Goal: Task Accomplishment & Management: Complete application form

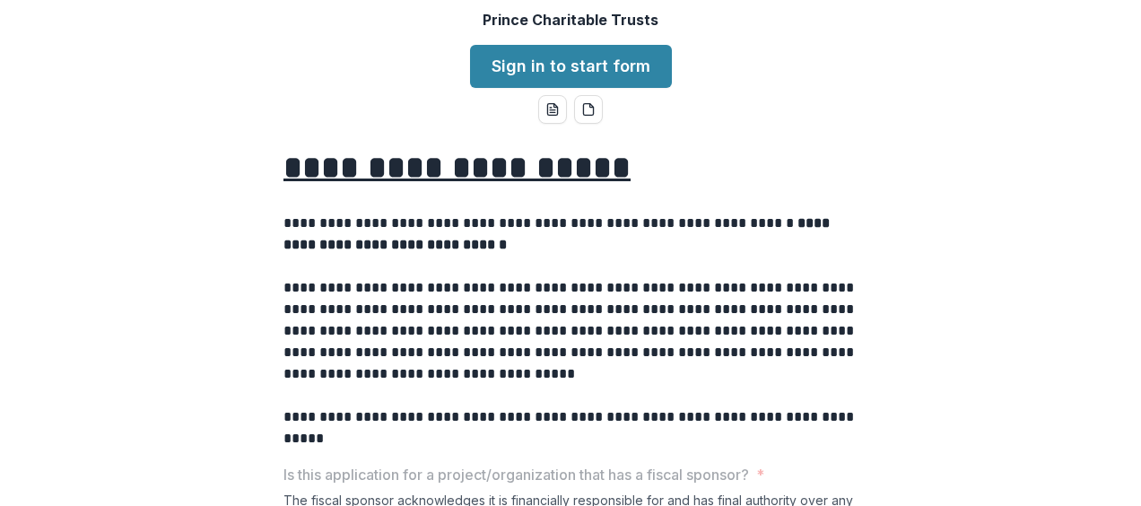
scroll to position [137, 0]
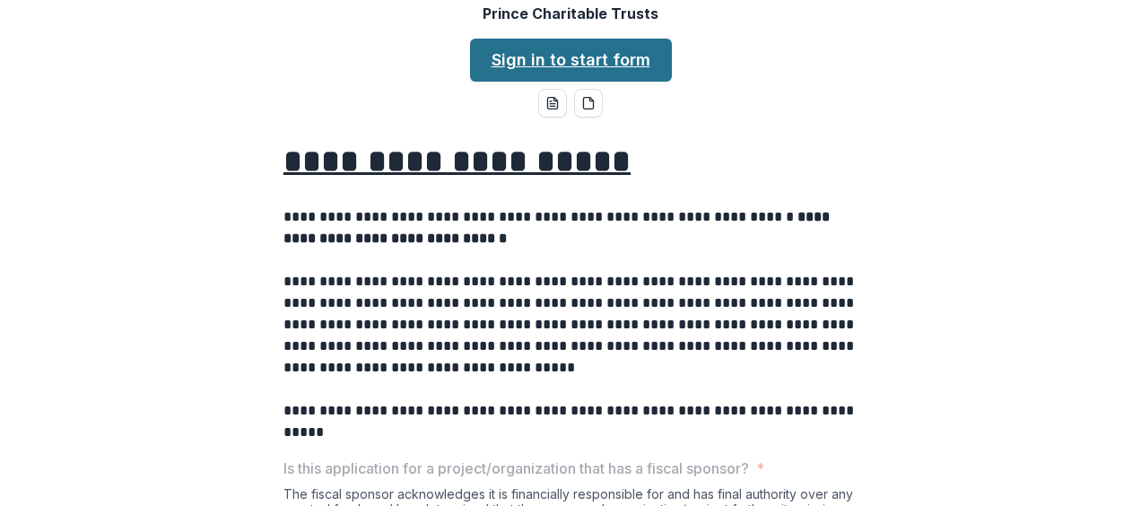
click at [597, 82] on link "Sign in to start form" at bounding box center [571, 60] width 202 height 43
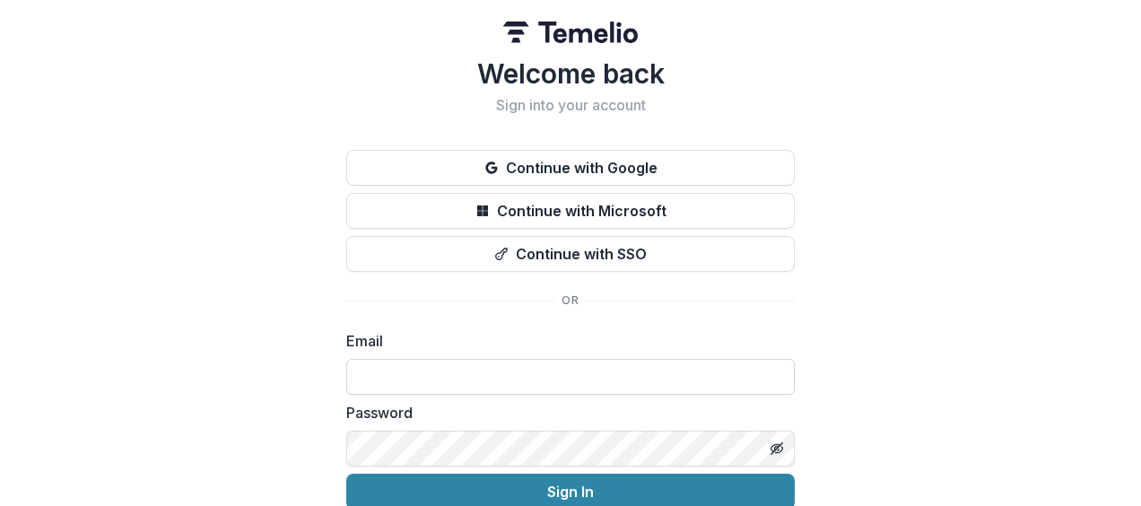
click at [486, 362] on input at bounding box center [570, 377] width 448 height 36
type input "**********"
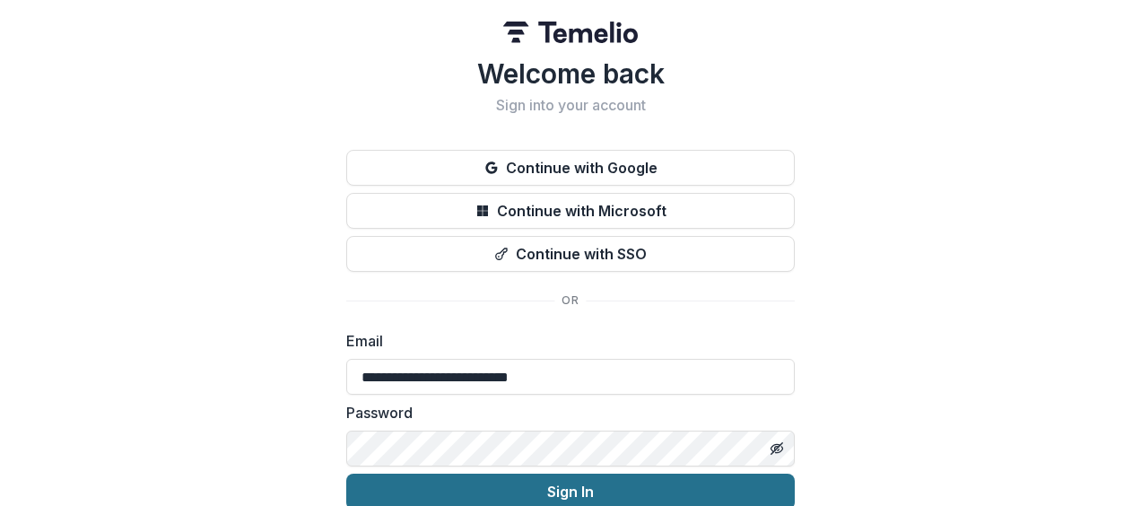
click at [450, 482] on button "Sign In" at bounding box center [570, 491] width 448 height 36
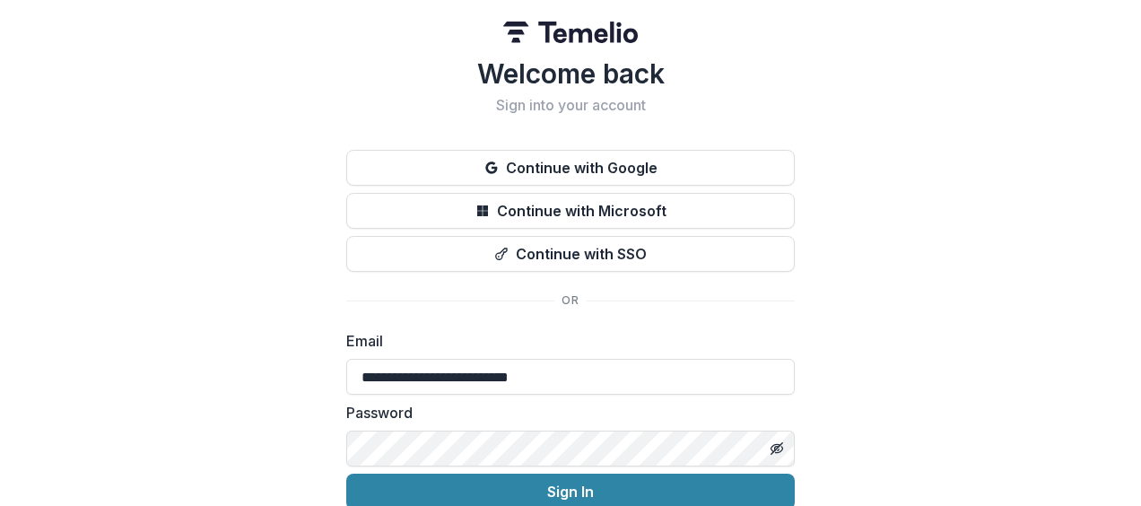
scroll to position [144, 0]
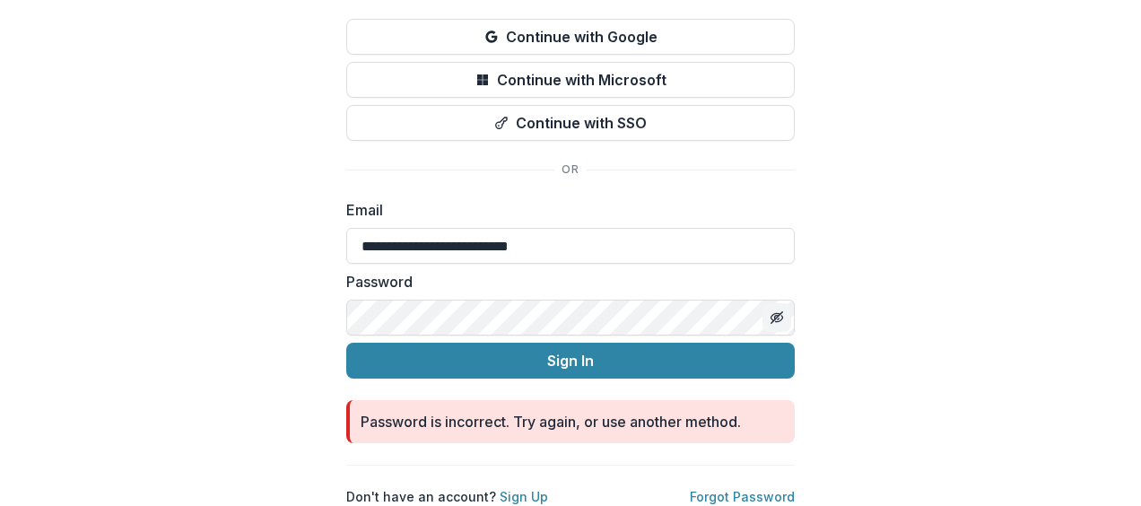
click at [776, 316] on icon "Toggle password visibility" at bounding box center [779, 319] width 7 height 6
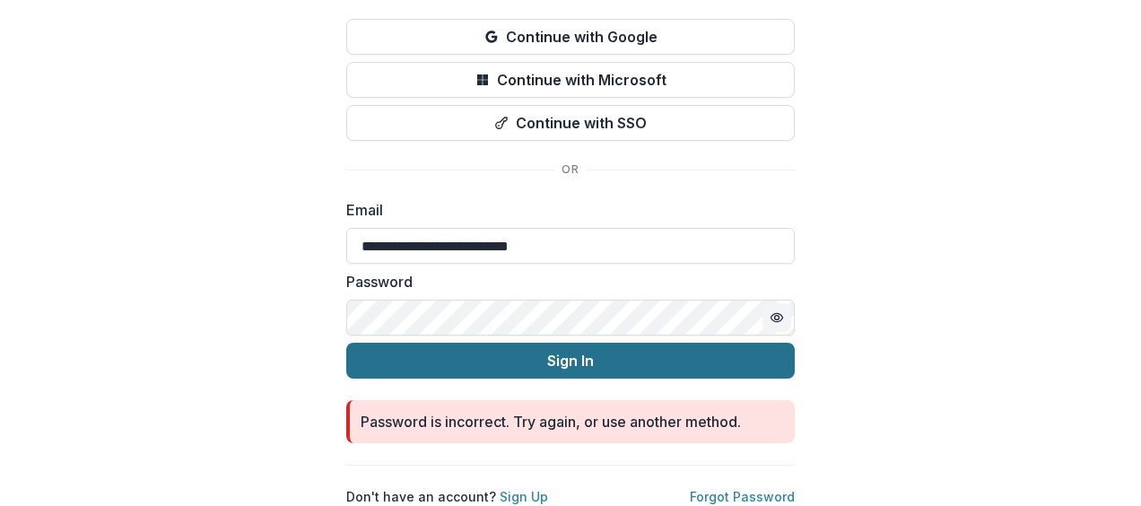
click at [442, 343] on button "Sign In" at bounding box center [570, 361] width 448 height 36
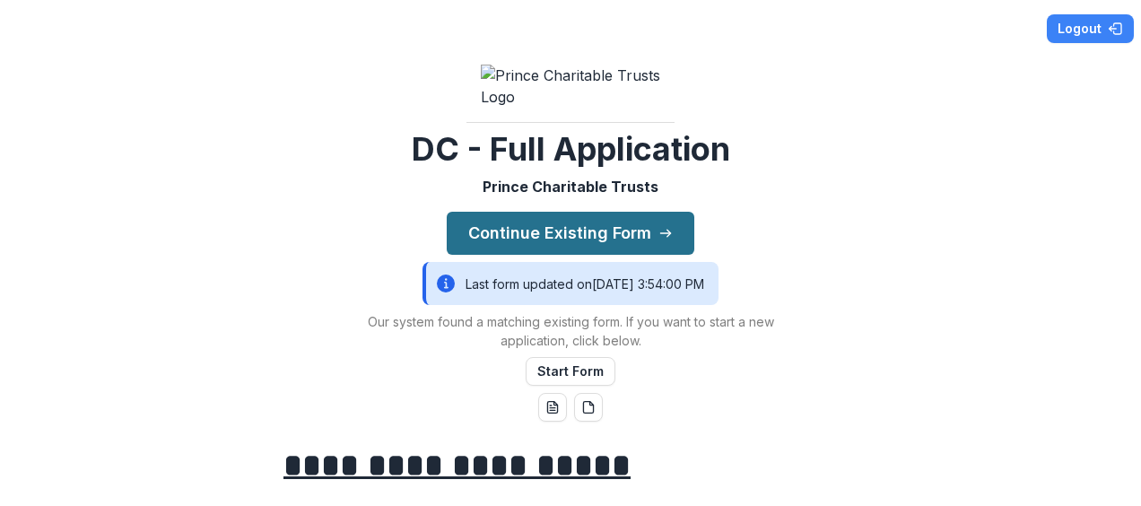
click at [609, 255] on button "Continue Existing Form" at bounding box center [571, 233] width 248 height 43
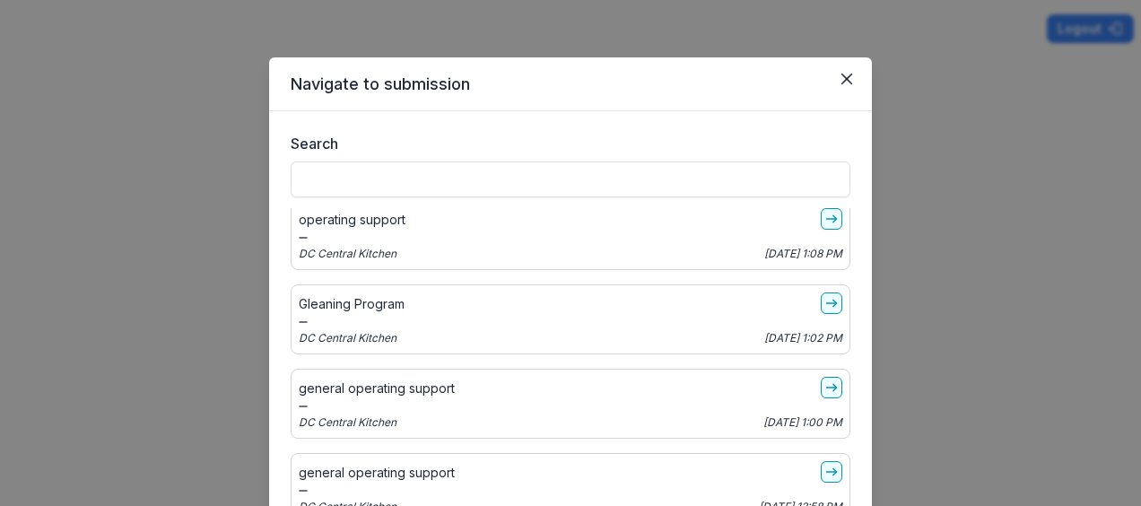
scroll to position [1930, 0]
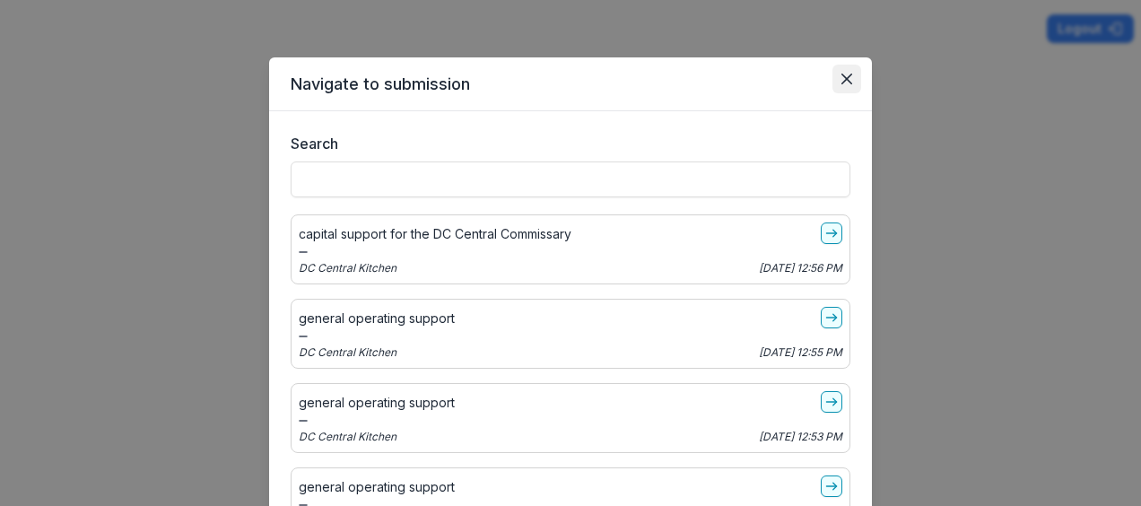
click at [845, 74] on icon "Close" at bounding box center [846, 79] width 11 height 11
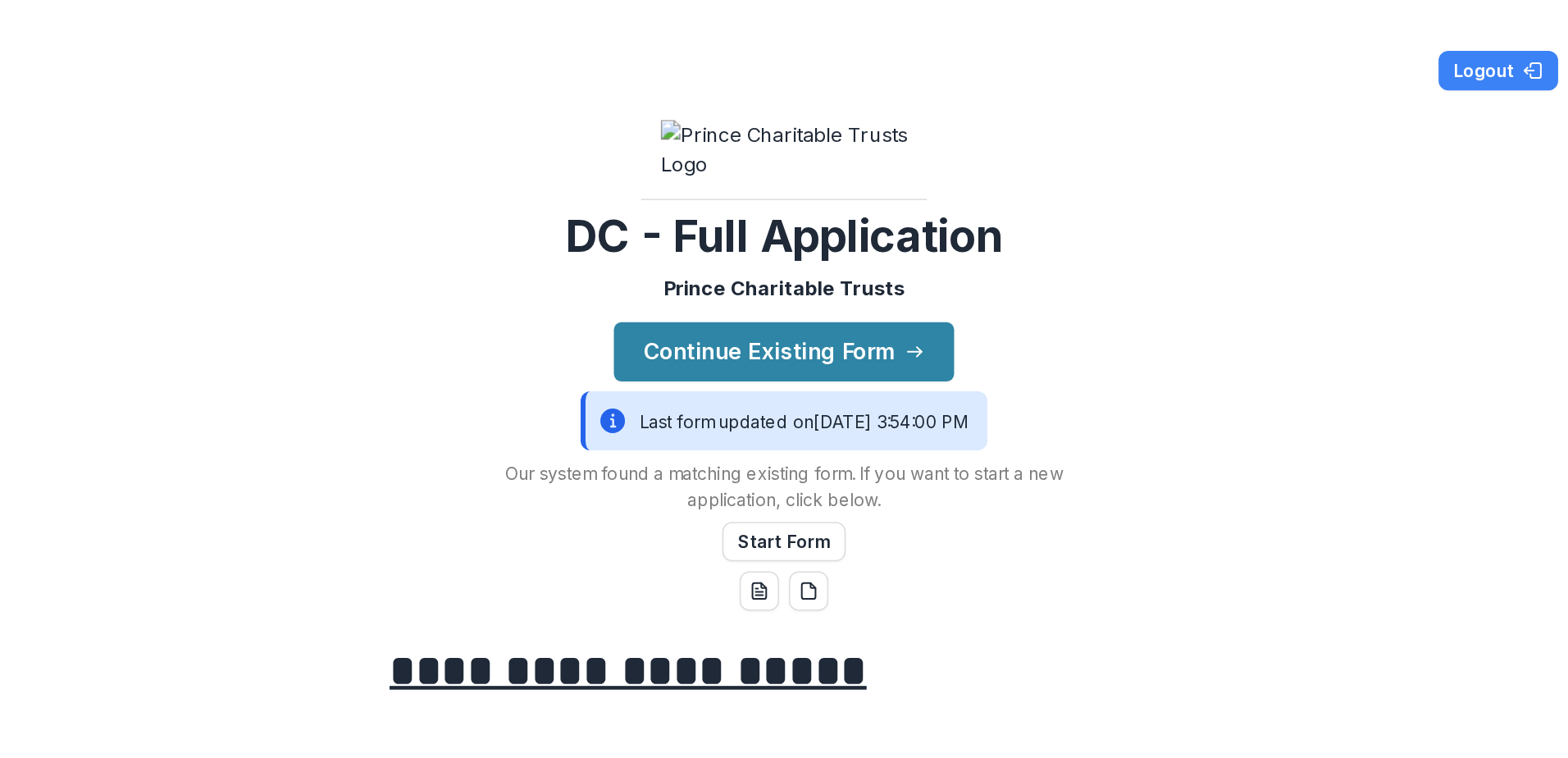
scroll to position [149, 0]
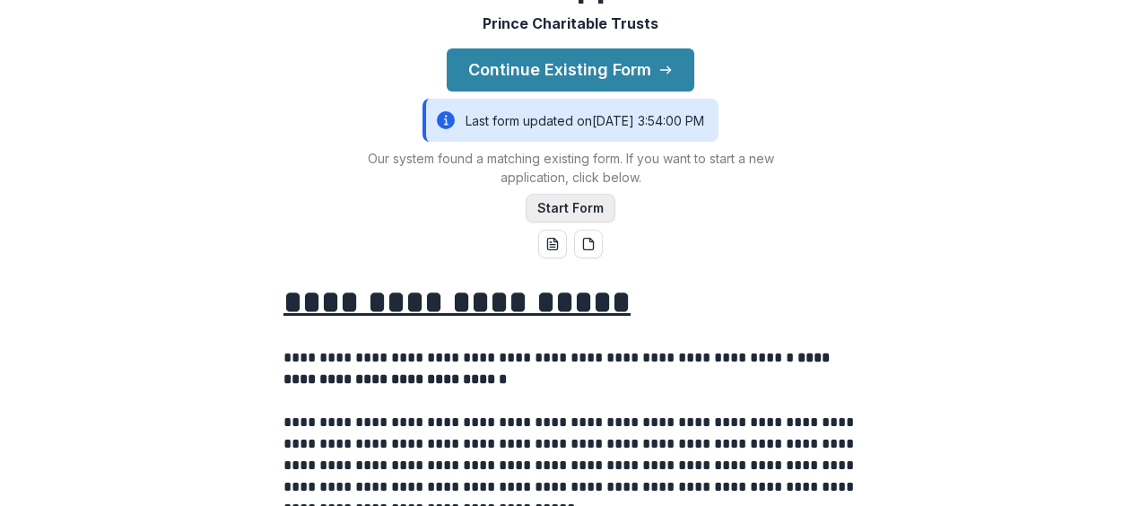
click at [542, 222] on button "Start Form" at bounding box center [570, 208] width 90 height 29
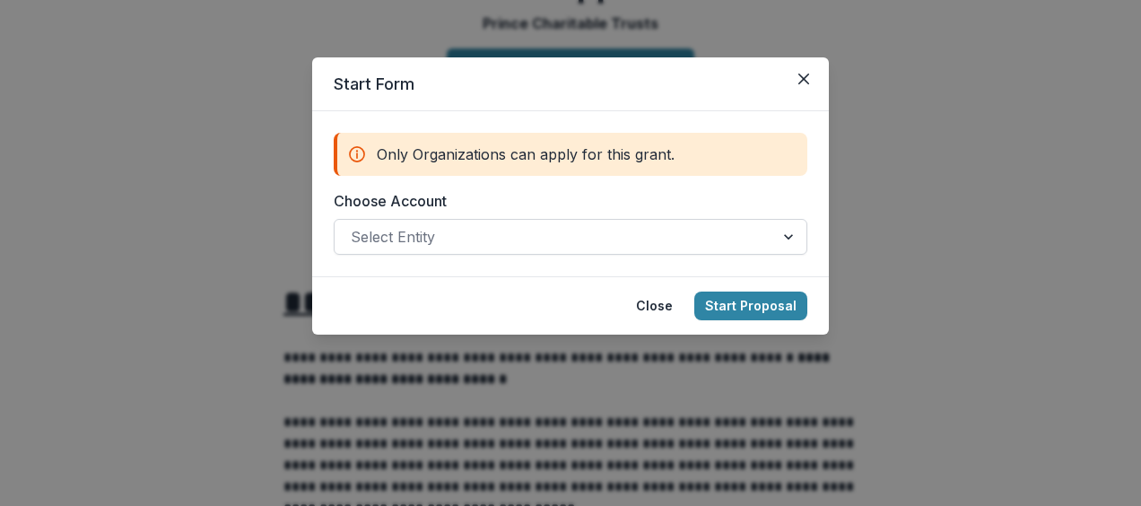
click at [607, 254] on div "Select Entity" at bounding box center [570, 237] width 473 height 36
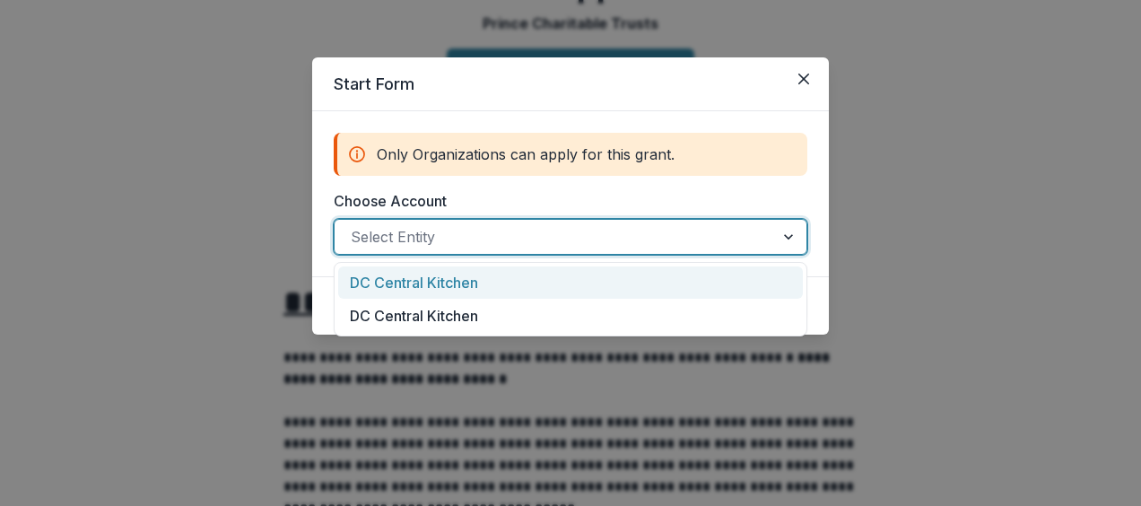
click at [540, 277] on div "DC Central Kitchen" at bounding box center [570, 282] width 465 height 33
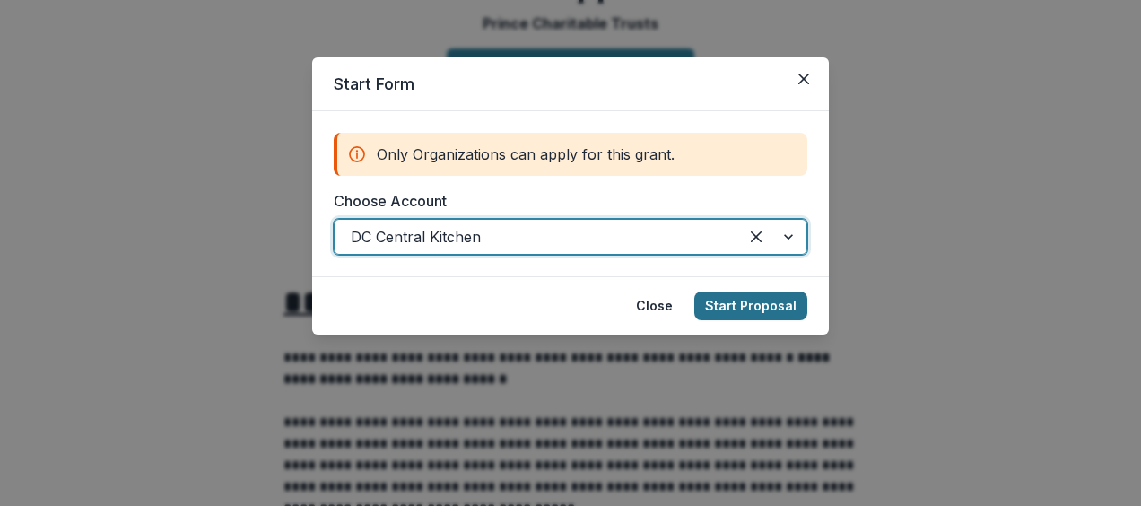
click at [722, 303] on button "Start Proposal" at bounding box center [750, 305] width 113 height 29
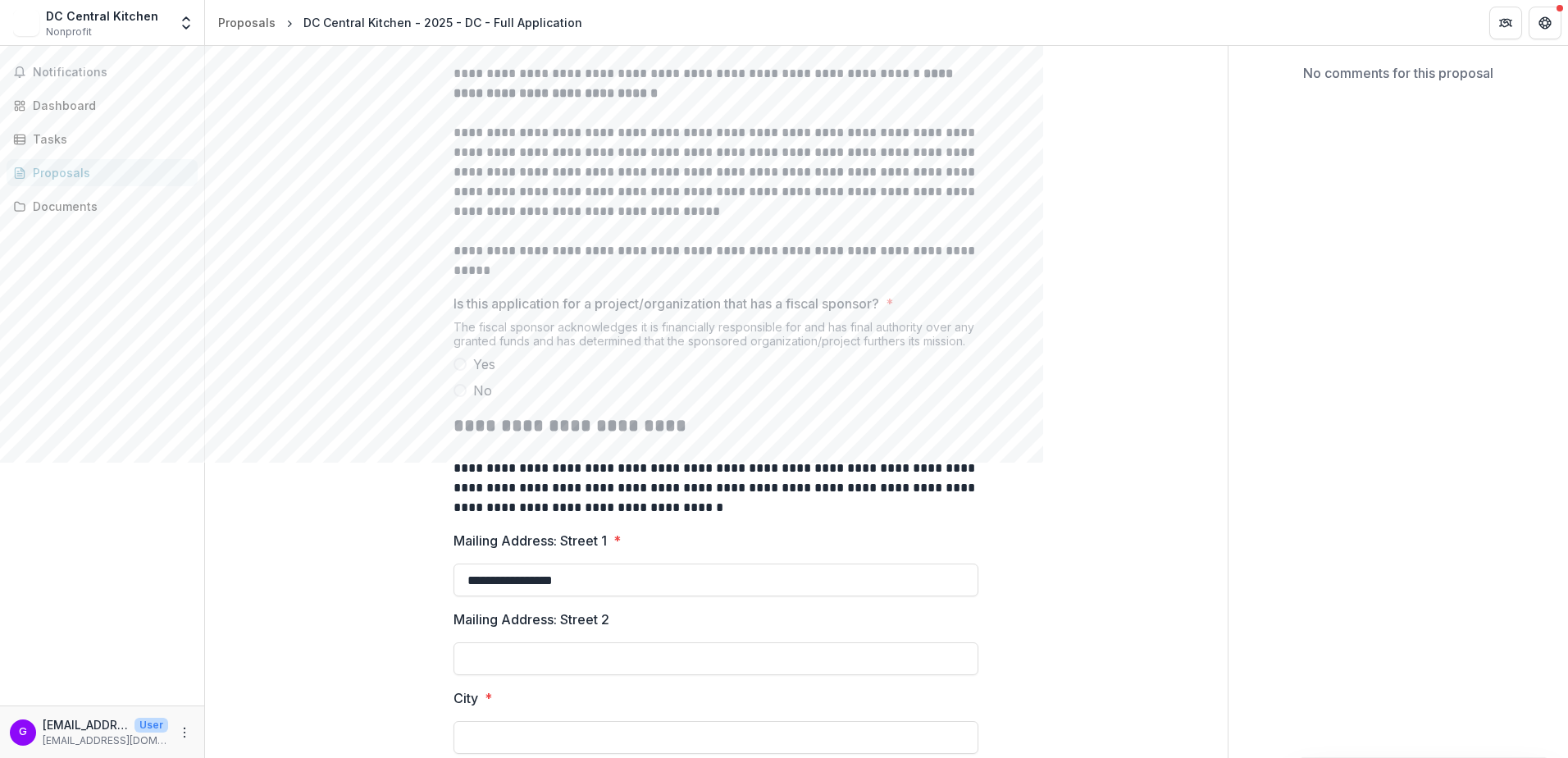
scroll to position [338, 0]
click at [485, 400] on span "No" at bounding box center [482, 390] width 19 height 20
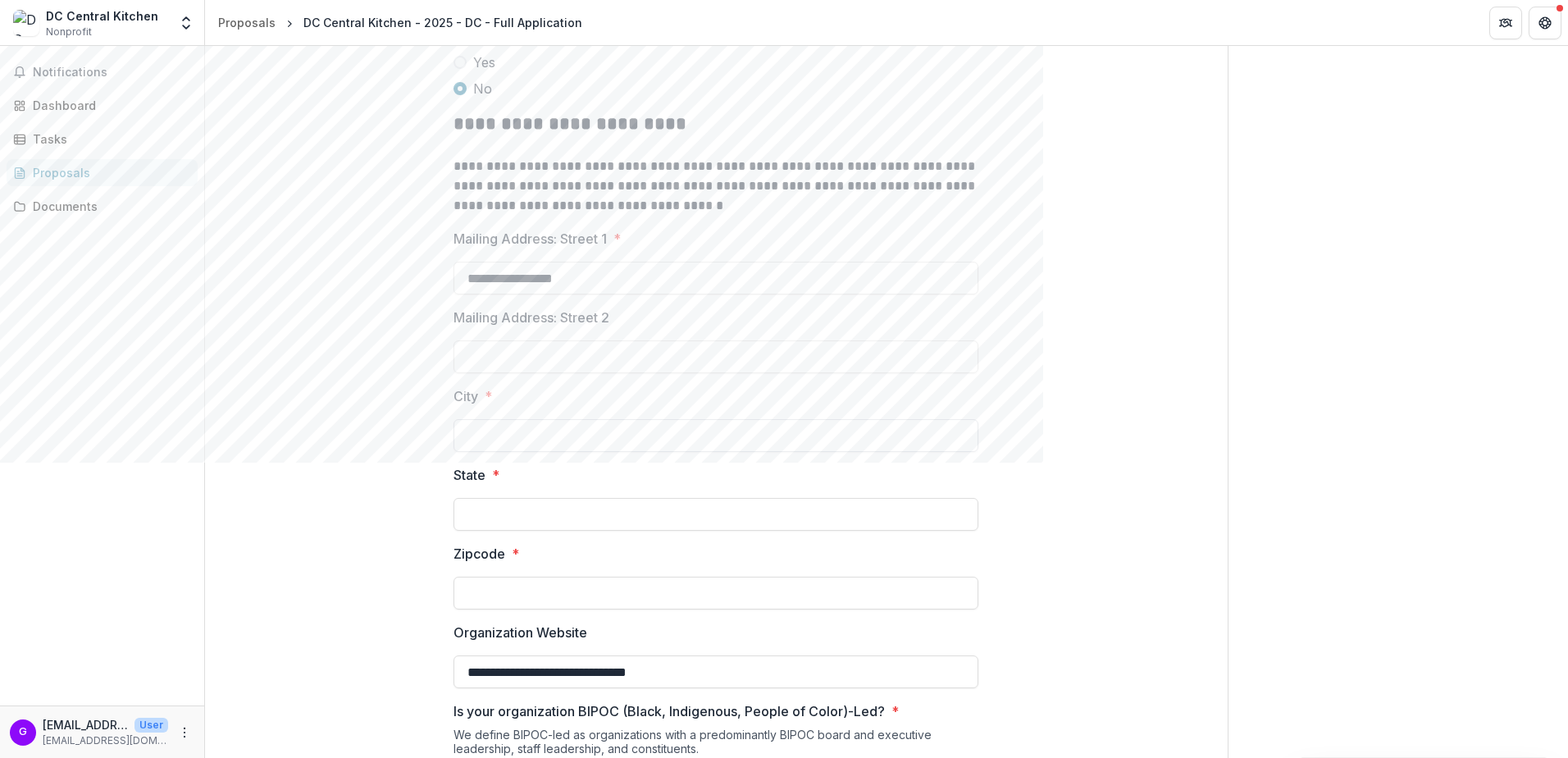
click at [560, 452] on input "City *" at bounding box center [716, 435] width 525 height 33
type input "**********"
click at [501, 462] on input "State *" at bounding box center [716, 514] width 525 height 33
type input "*"
type input "**********"
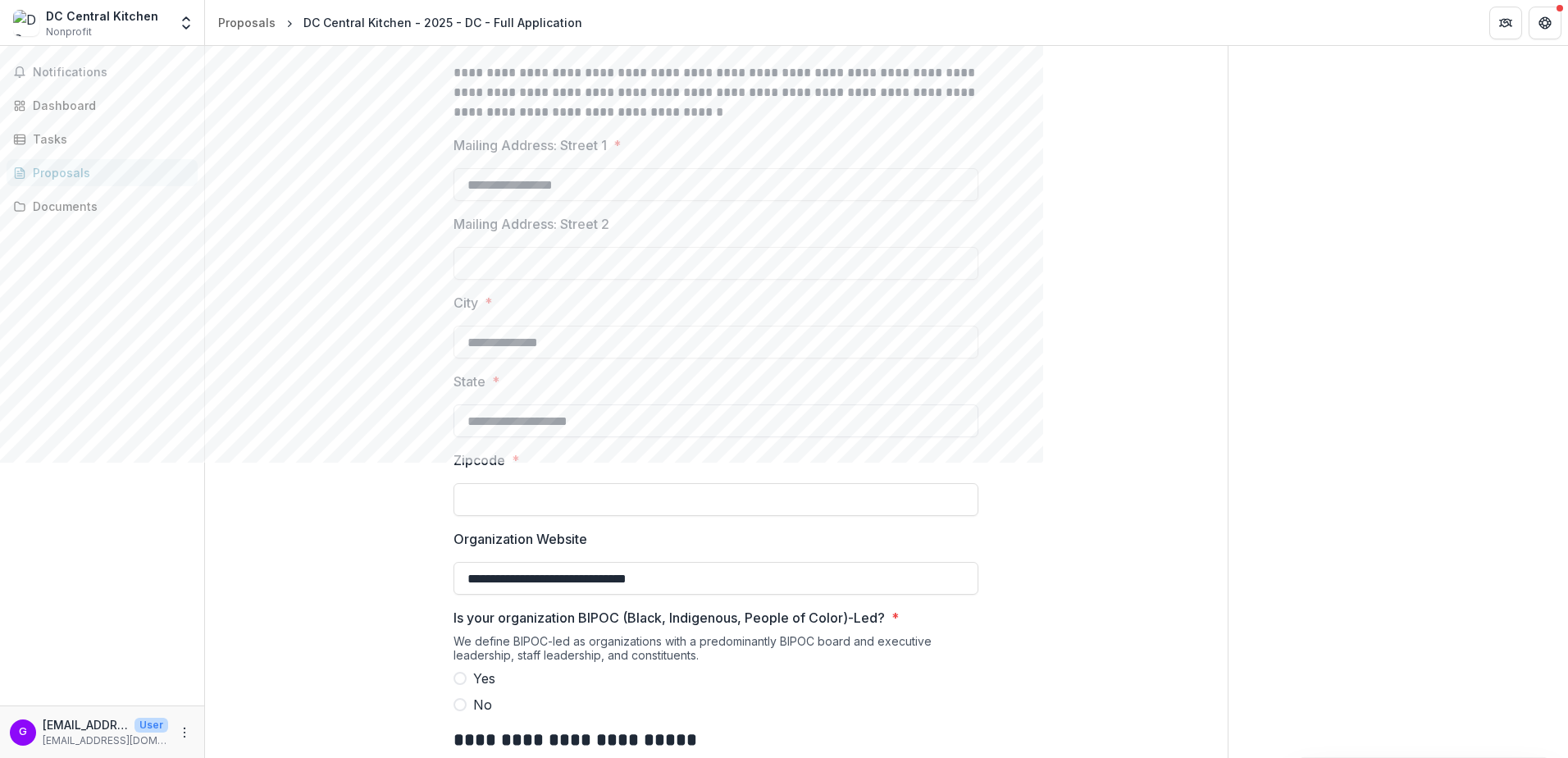
scroll to position [734, 0]
click at [492, 462] on input "Zipcode *" at bounding box center [716, 497] width 525 height 33
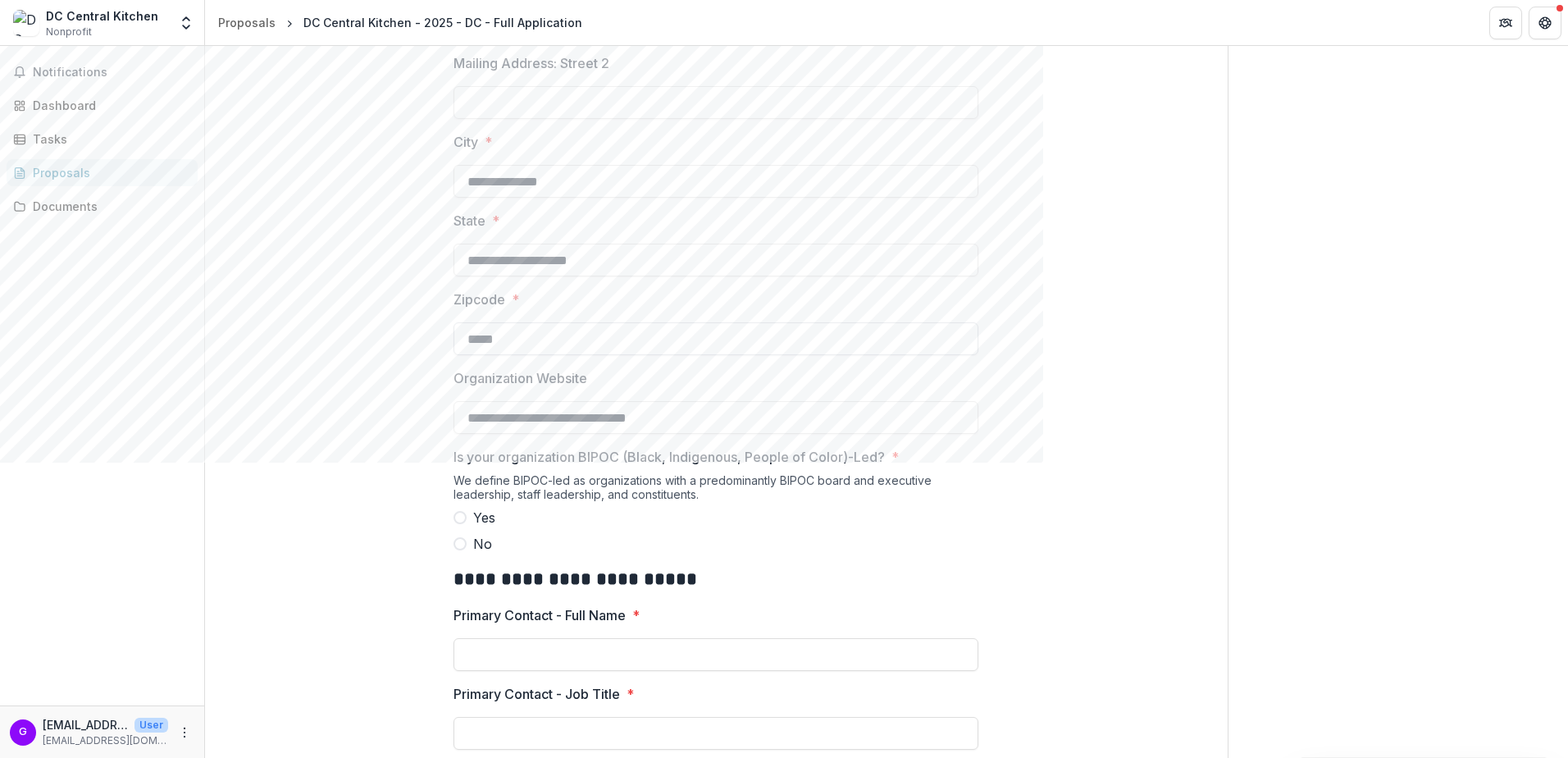
scroll to position [894, 0]
type input "*****"
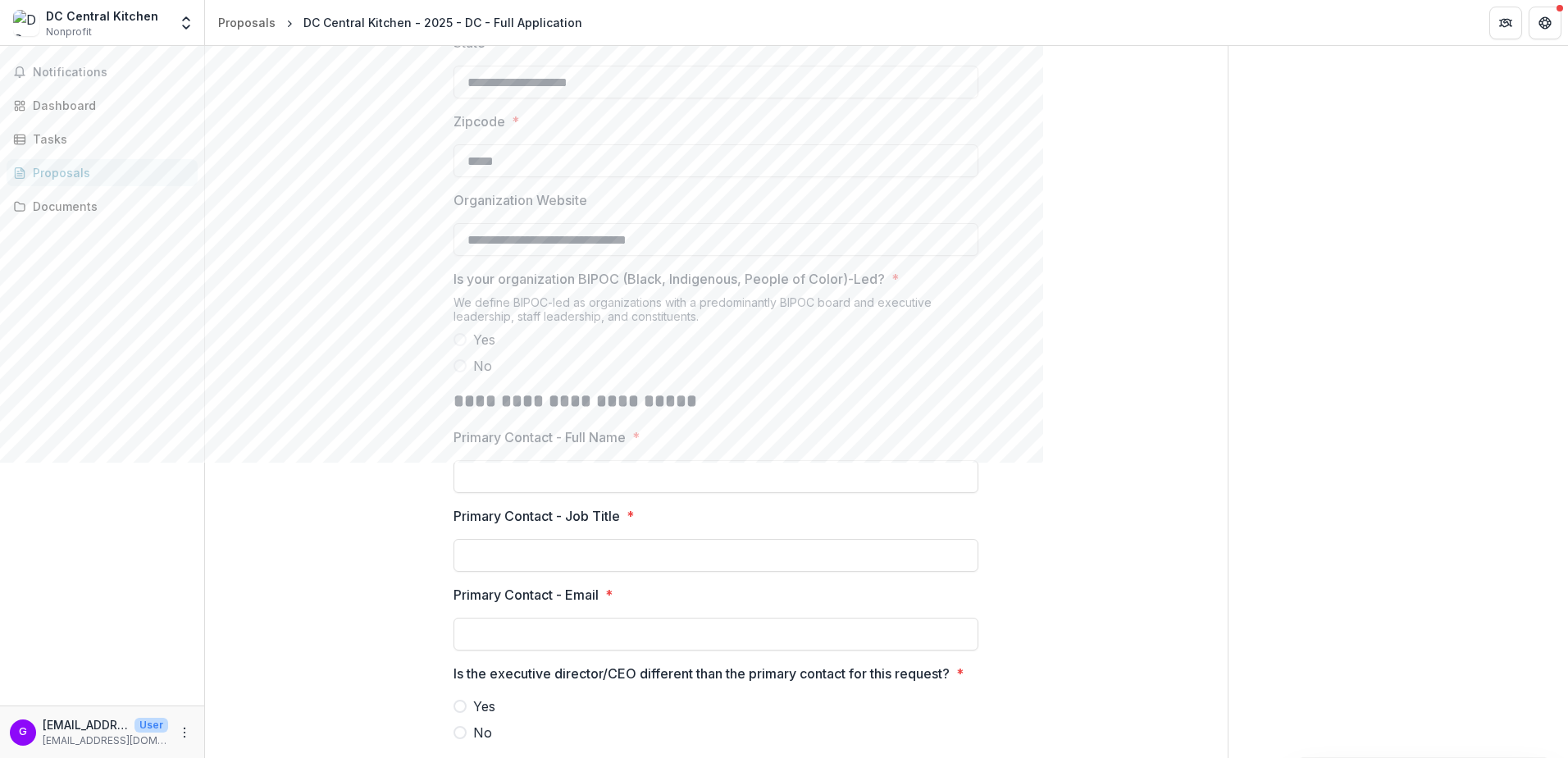
scroll to position [1073, 0]
click at [467, 375] on label "No" at bounding box center [716, 365] width 525 height 20
click at [488, 462] on input "Primary Contact - Full Name *" at bounding box center [716, 475] width 525 height 33
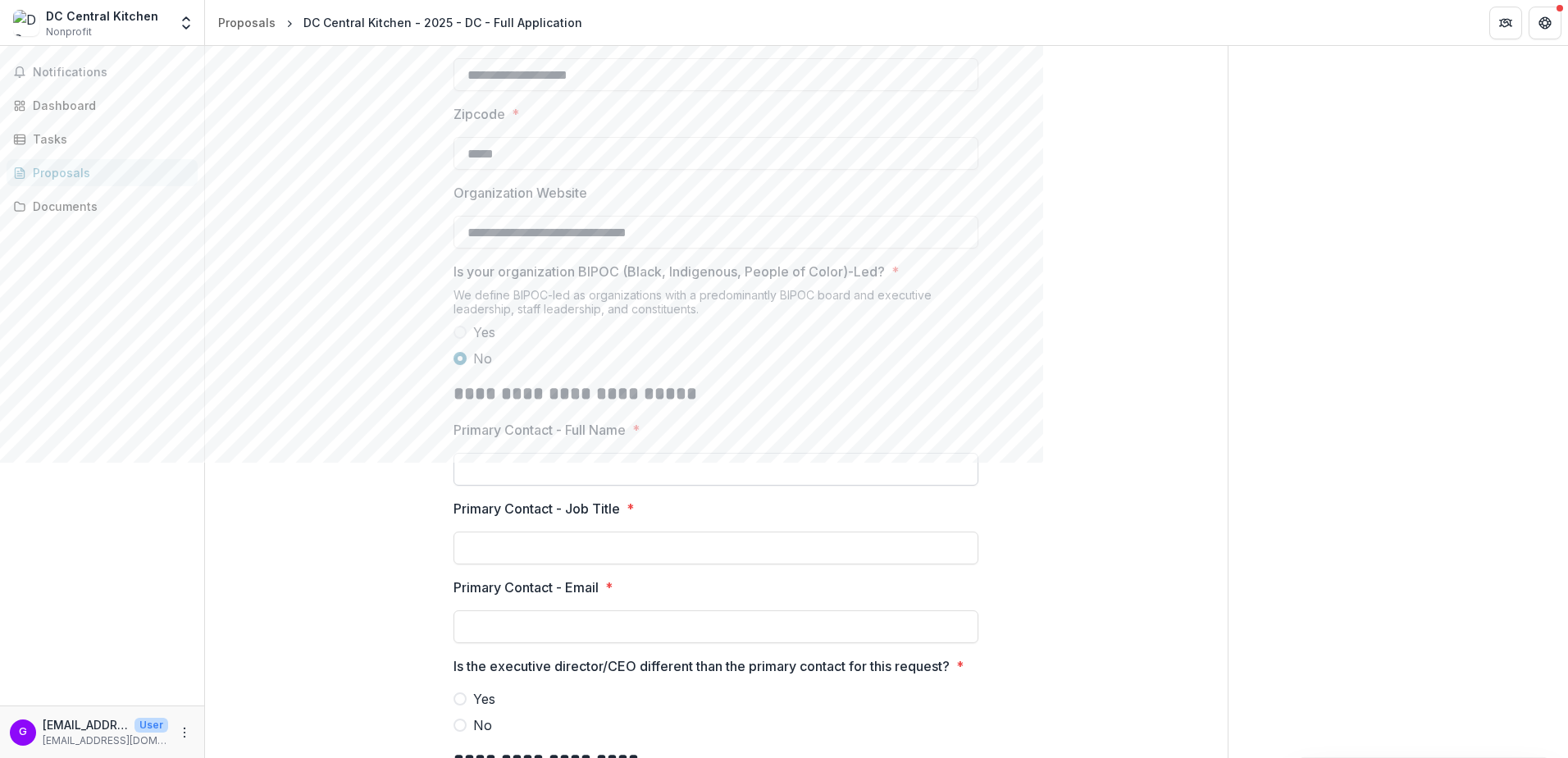
scroll to position [1080, 0]
type input "**********"
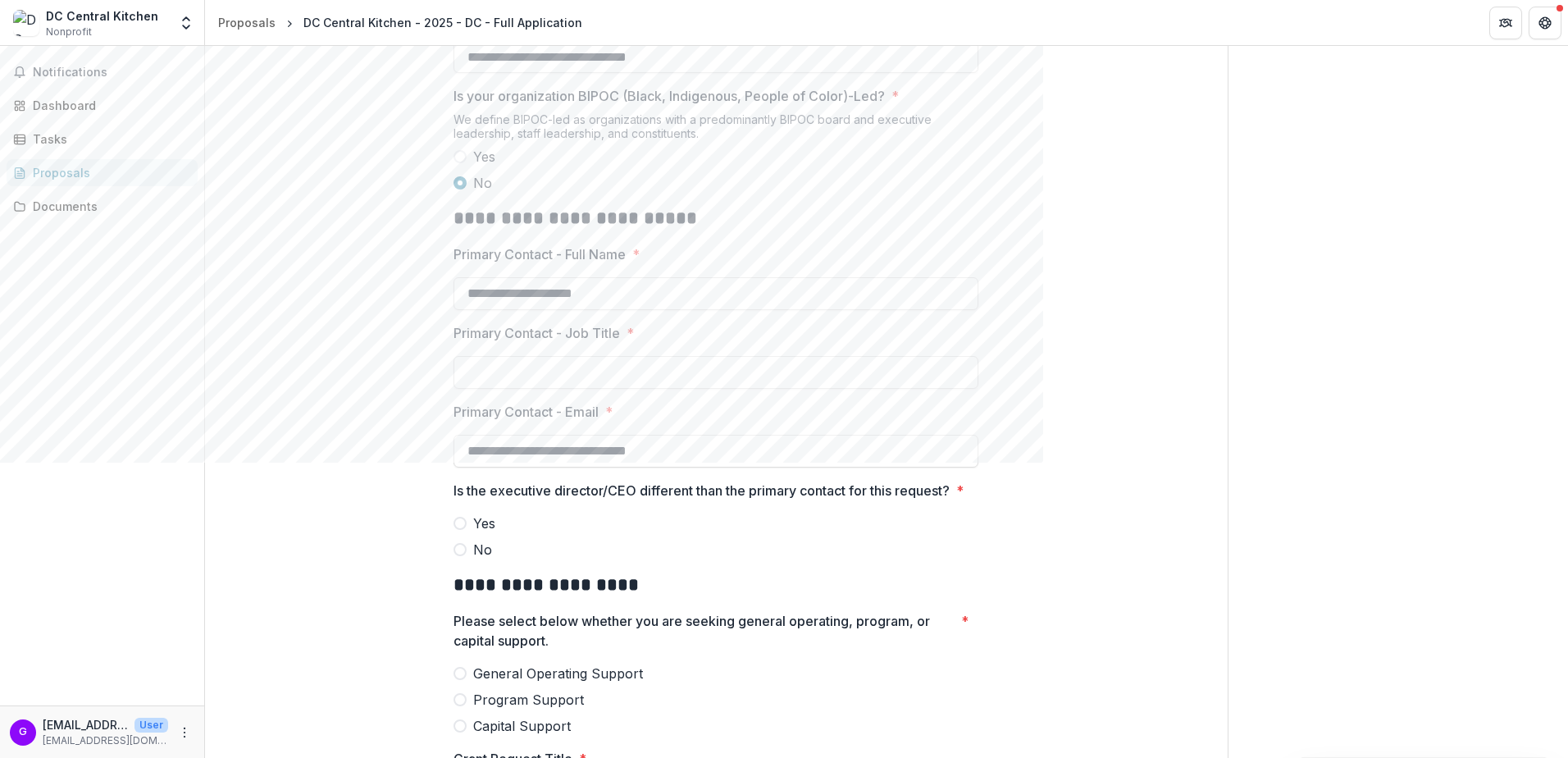
scroll to position [1255, 0]
click at [531, 309] on input "**********" at bounding box center [716, 293] width 525 height 33
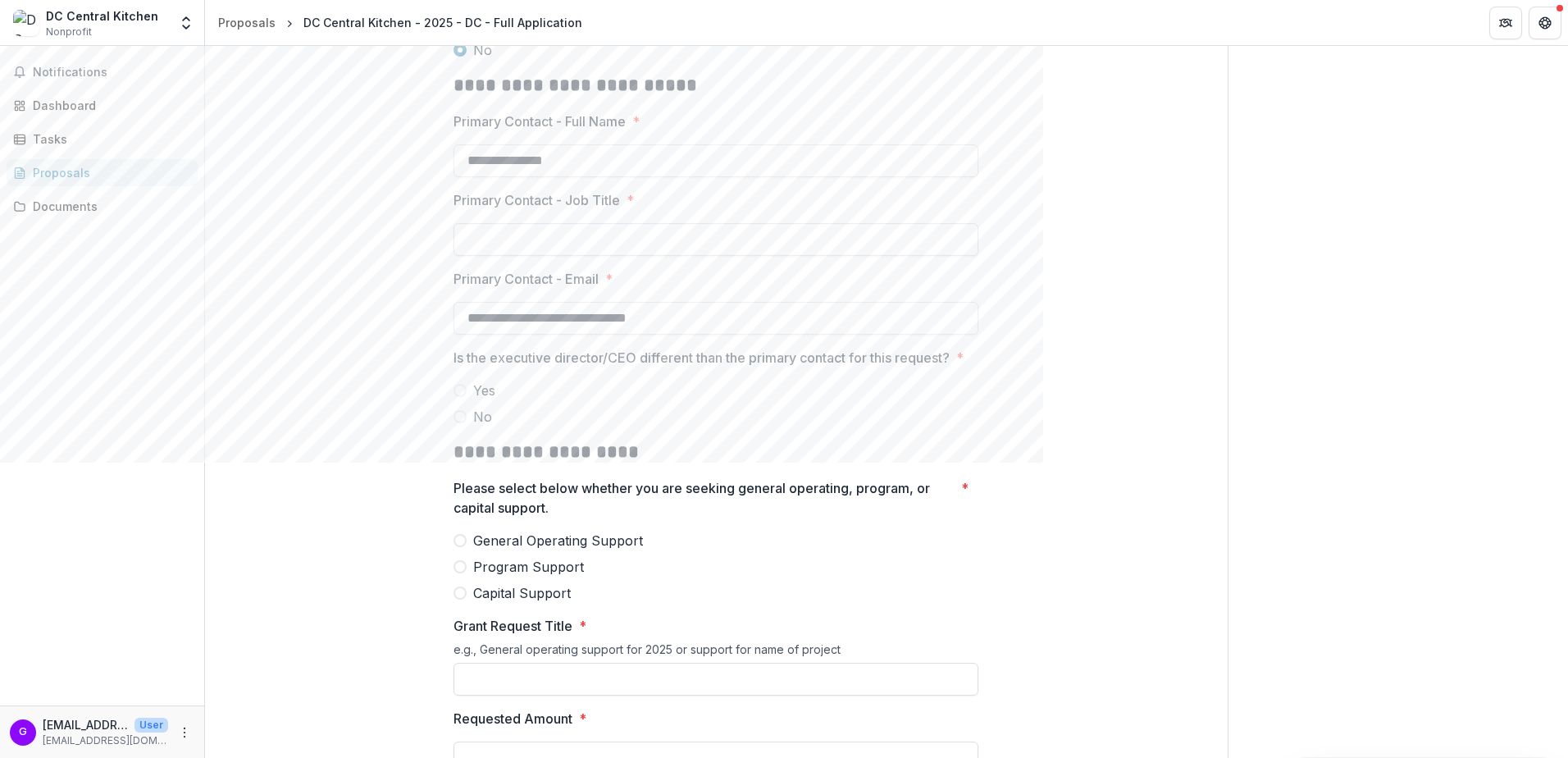
type input "**********"
click at [602, 256] on input "Primary Contact - Job Title *" at bounding box center [716, 240] width 525 height 33
type input "*"
click at [475, 426] on span "No" at bounding box center [482, 417] width 19 height 20
type input "**********"
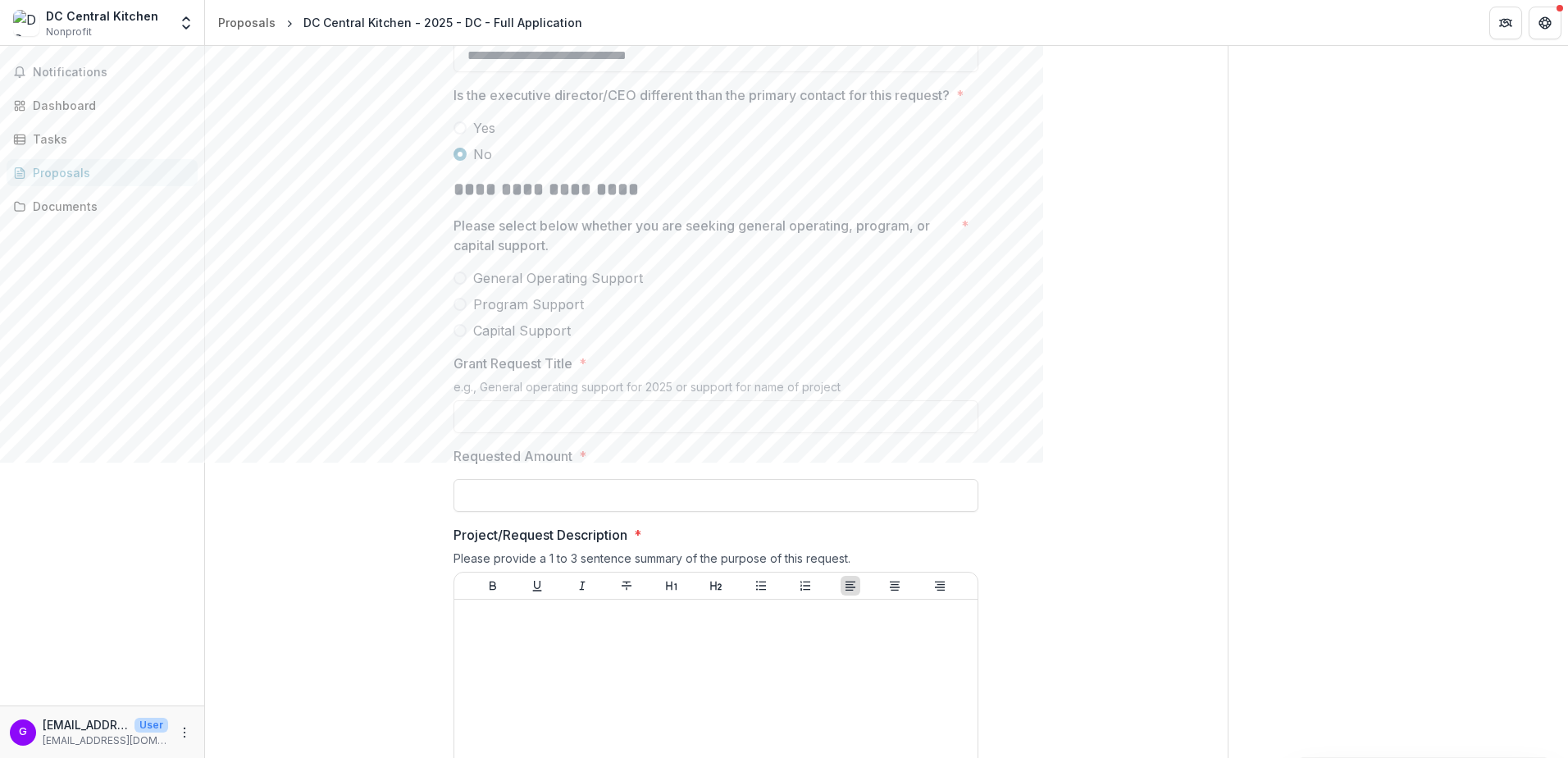
scroll to position [1650, 0]
click at [459, 133] on span at bounding box center [460, 127] width 13 height 13
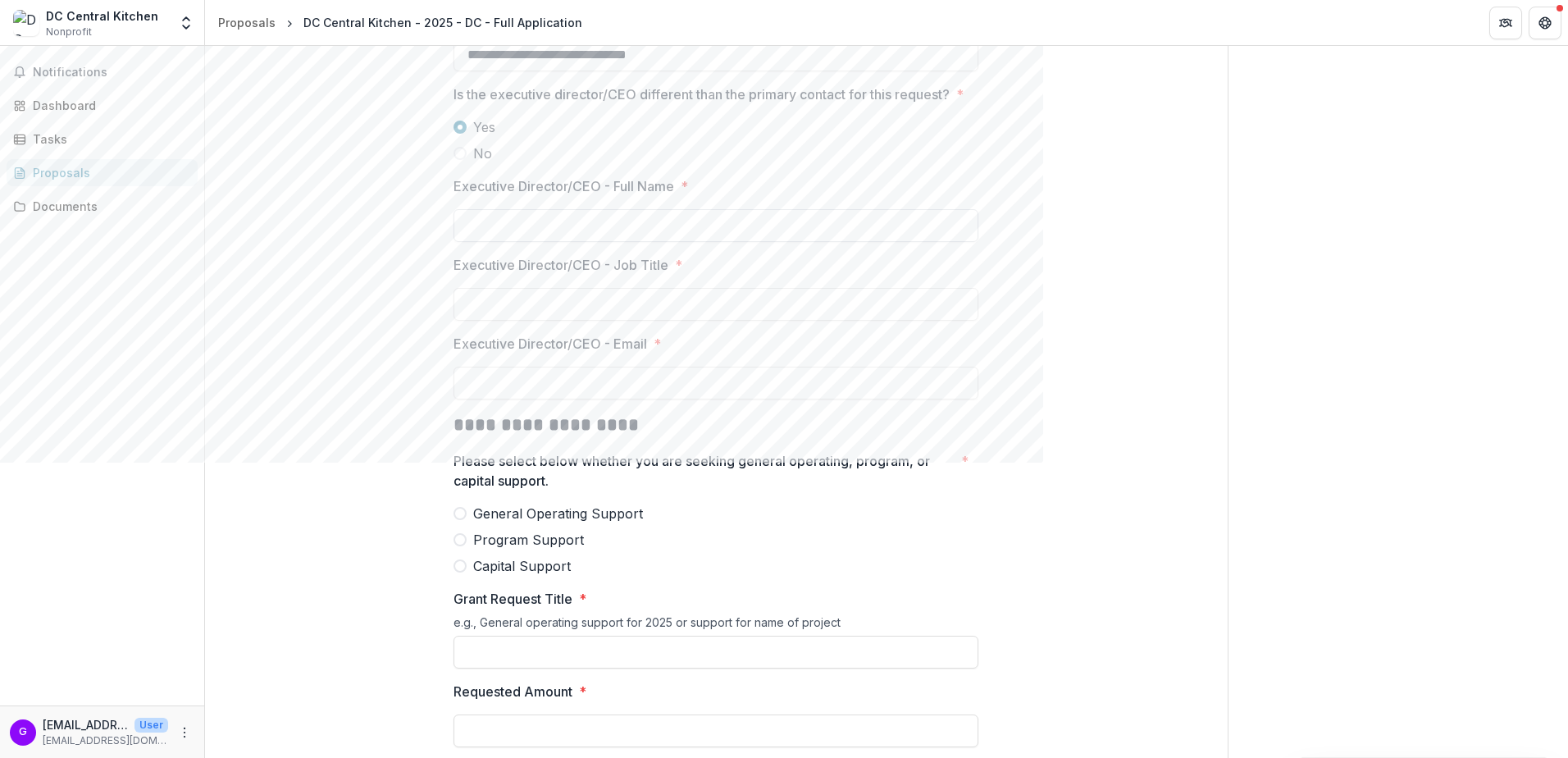
click at [518, 242] on input "Executive Director/CEO - Full Name *" at bounding box center [716, 226] width 525 height 33
type input "**********"
click at [560, 321] on input "Executive Director/CEO - Job Title *" at bounding box center [716, 304] width 525 height 33
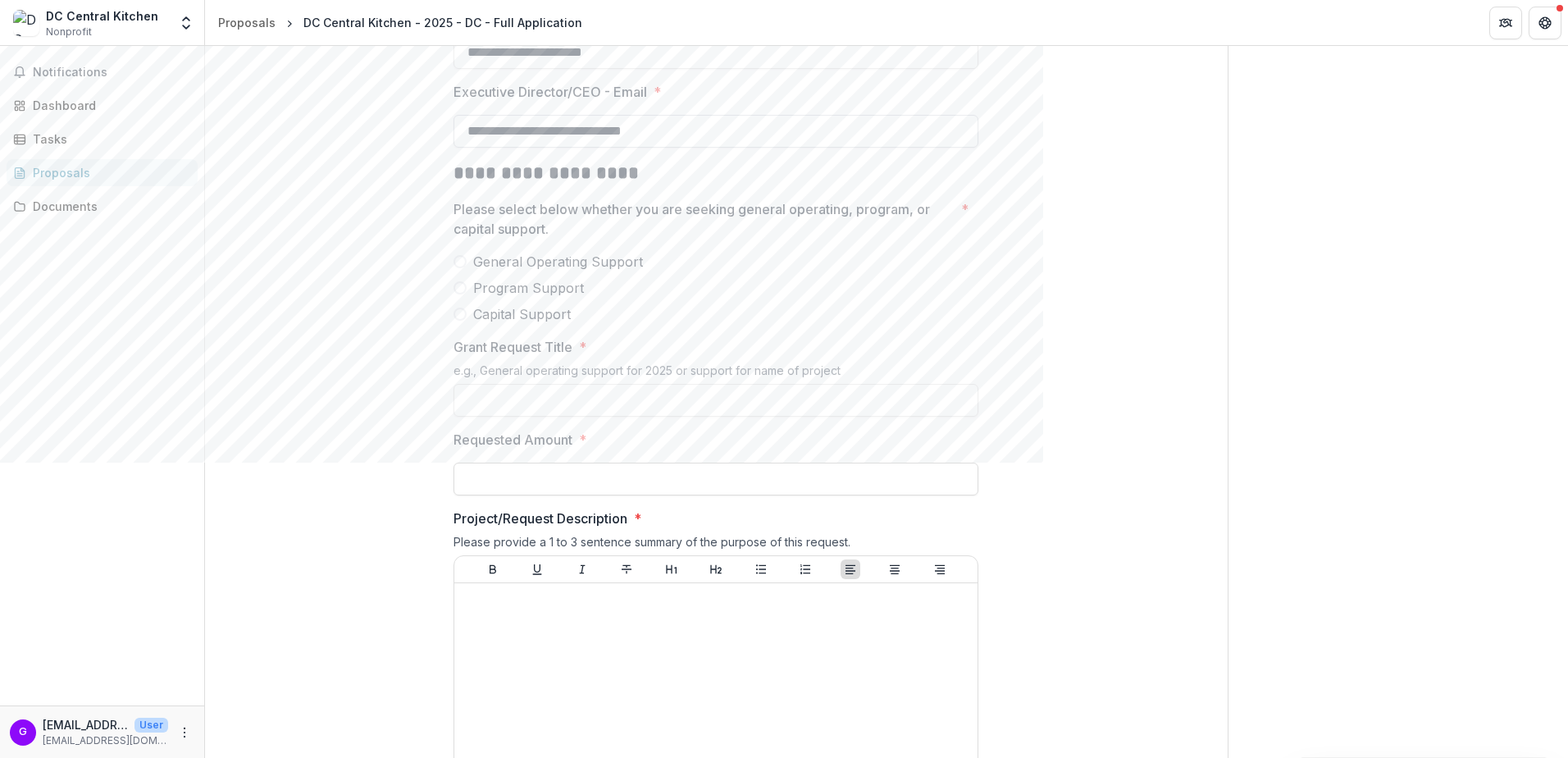
scroll to position [1903, 0]
click at [505, 271] on span "General Operating Support" at bounding box center [558, 261] width 170 height 20
type input "**********"
click at [511, 416] on input "Grant Request Title *" at bounding box center [716, 400] width 525 height 33
click at [552, 416] on input "Grant Request Title *" at bounding box center [716, 400] width 525 height 33
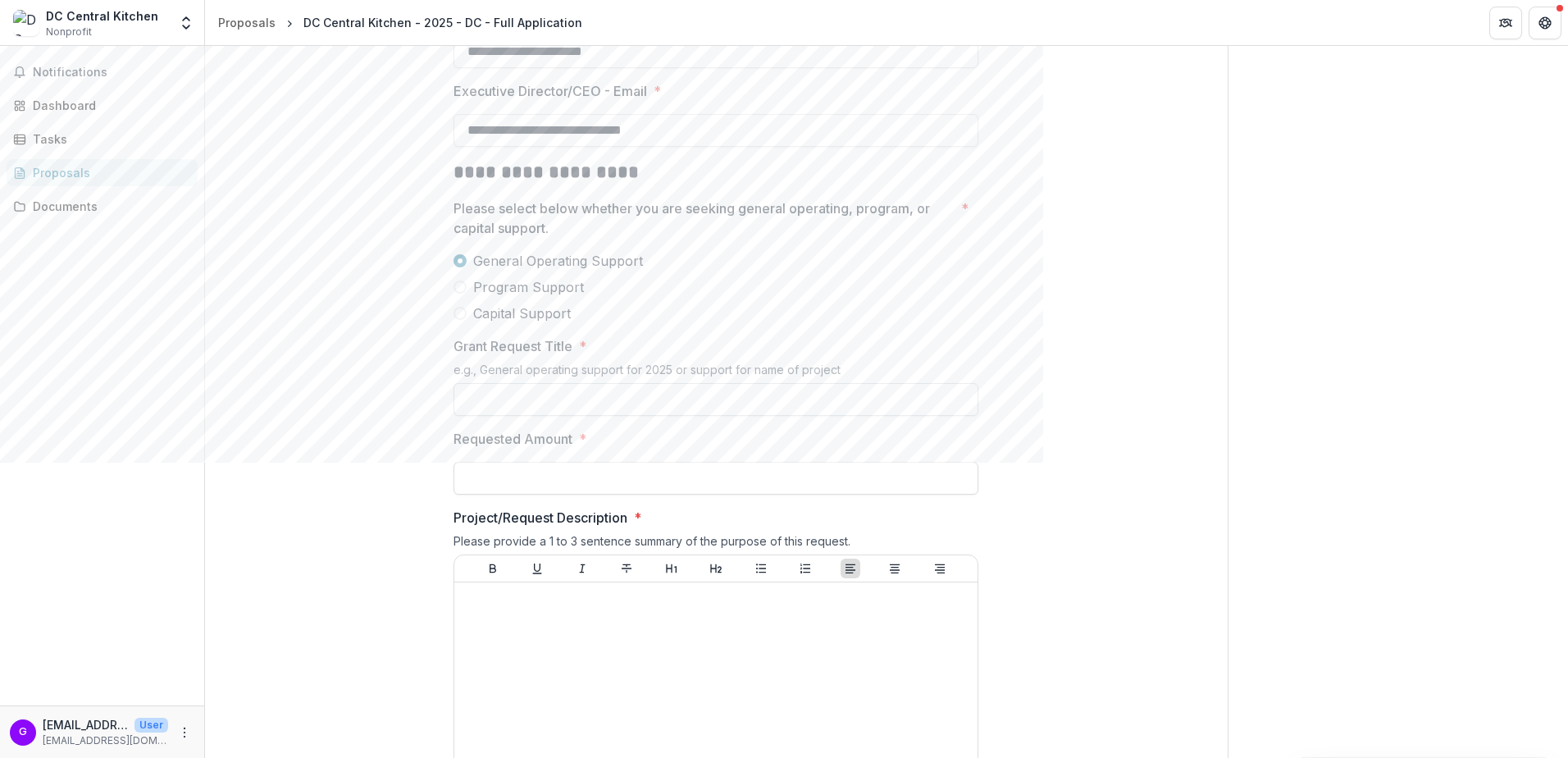
paste input "**********"
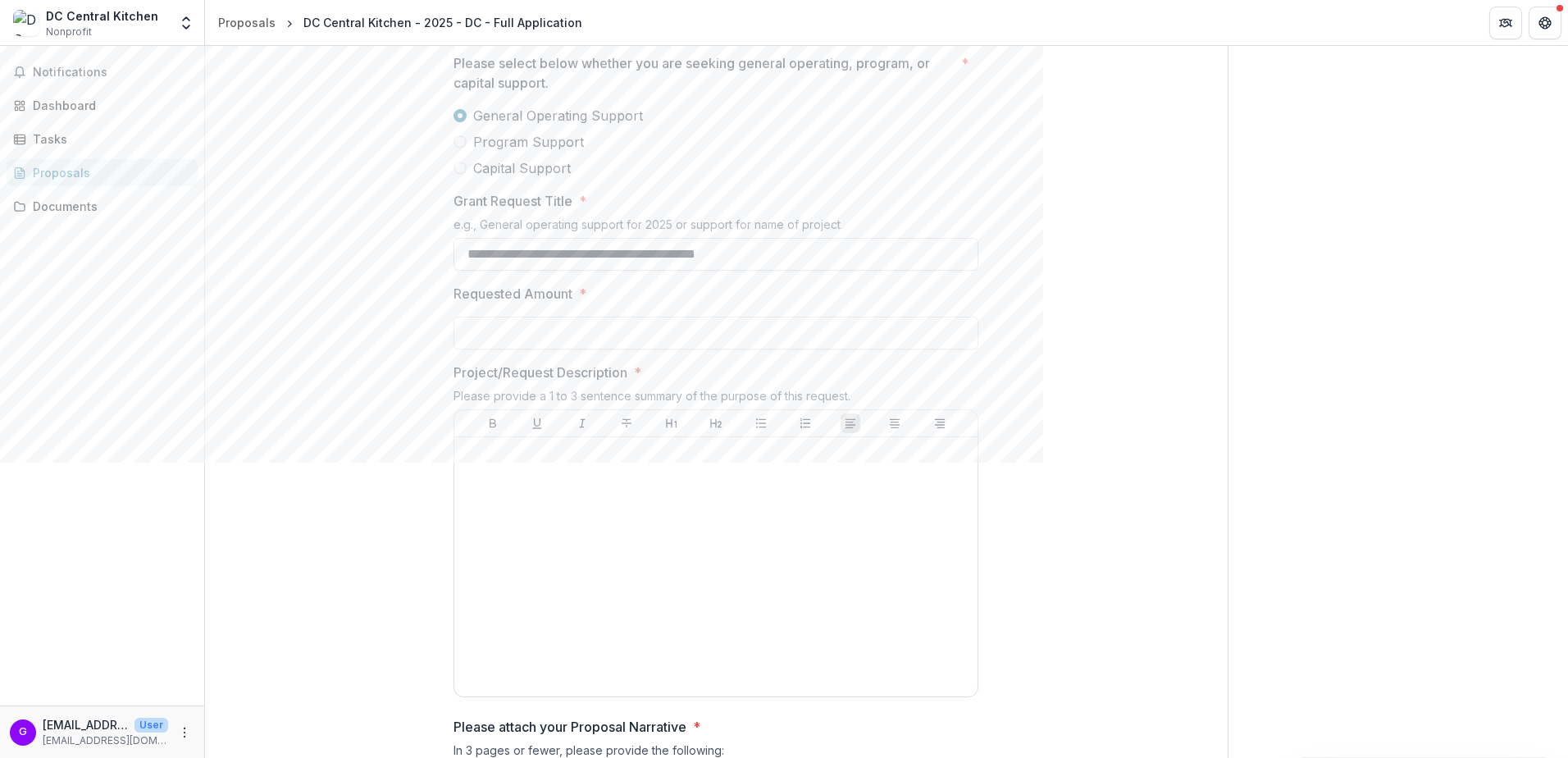
scroll to position [2053, 0]
type input "**********"
click at [536, 346] on input "Requested Amount *" at bounding box center [716, 329] width 525 height 33
type input "*******"
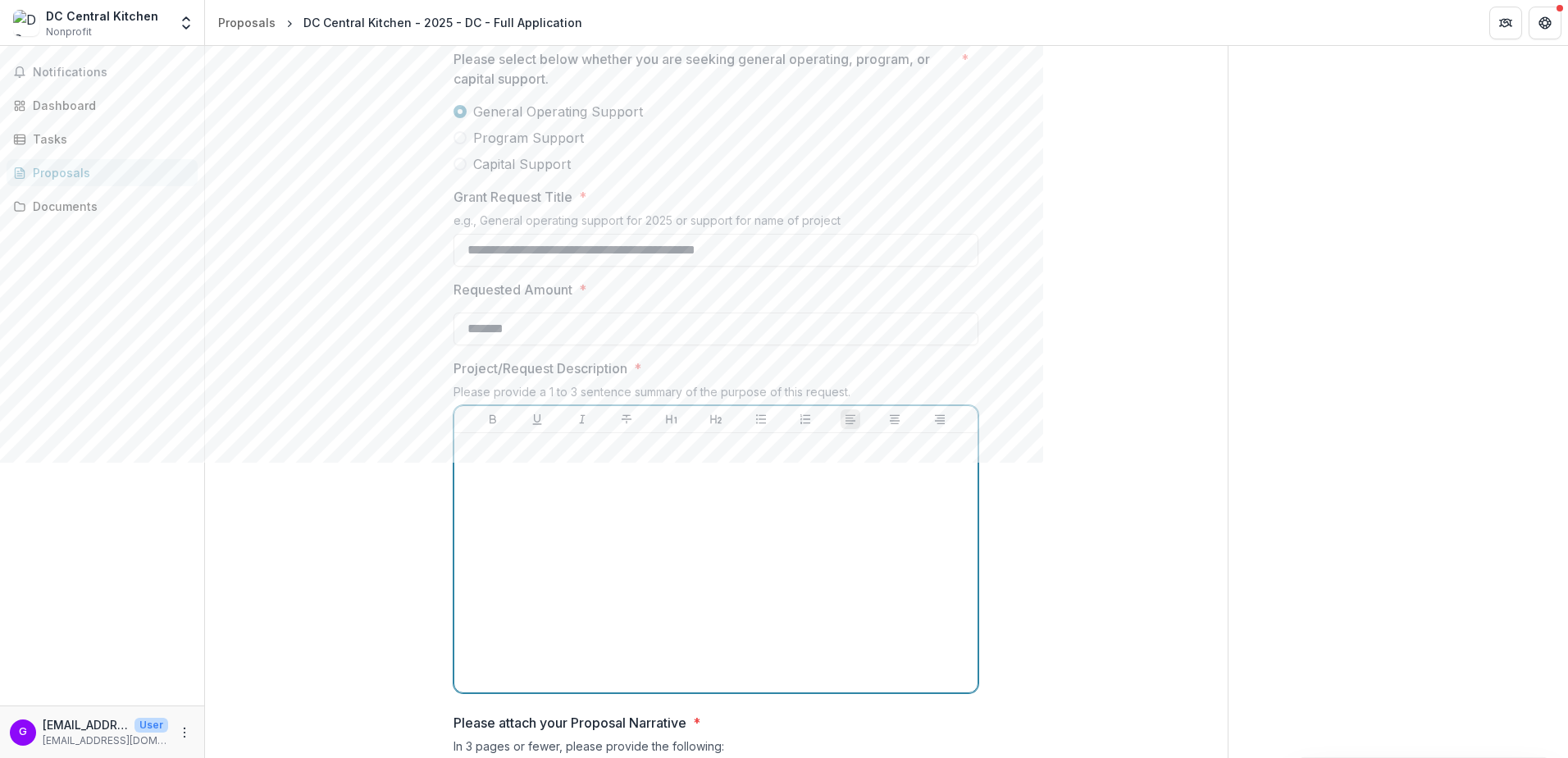
click at [553, 462] on div at bounding box center [716, 561] width 523 height 259
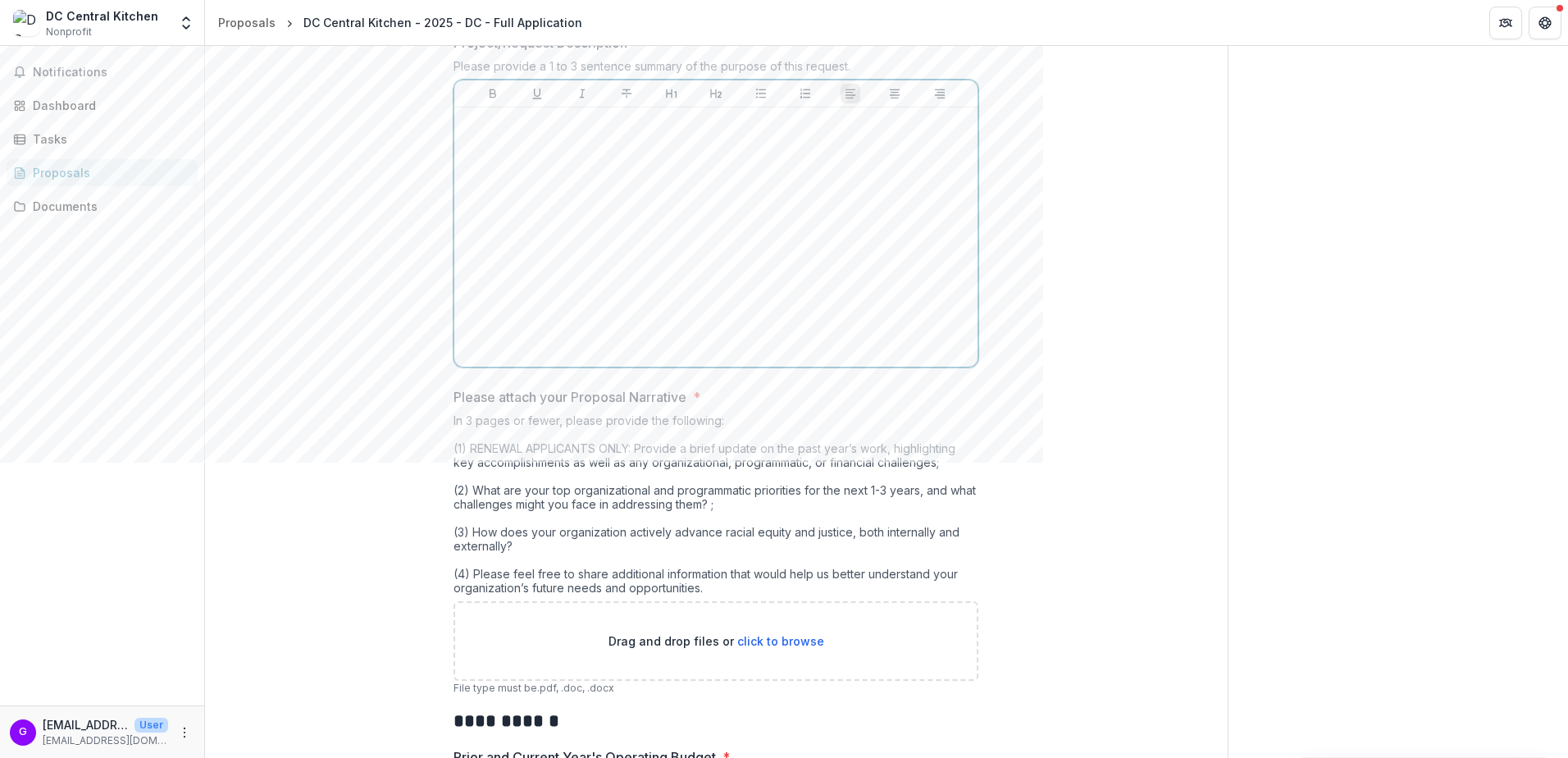
scroll to position [2378, 0]
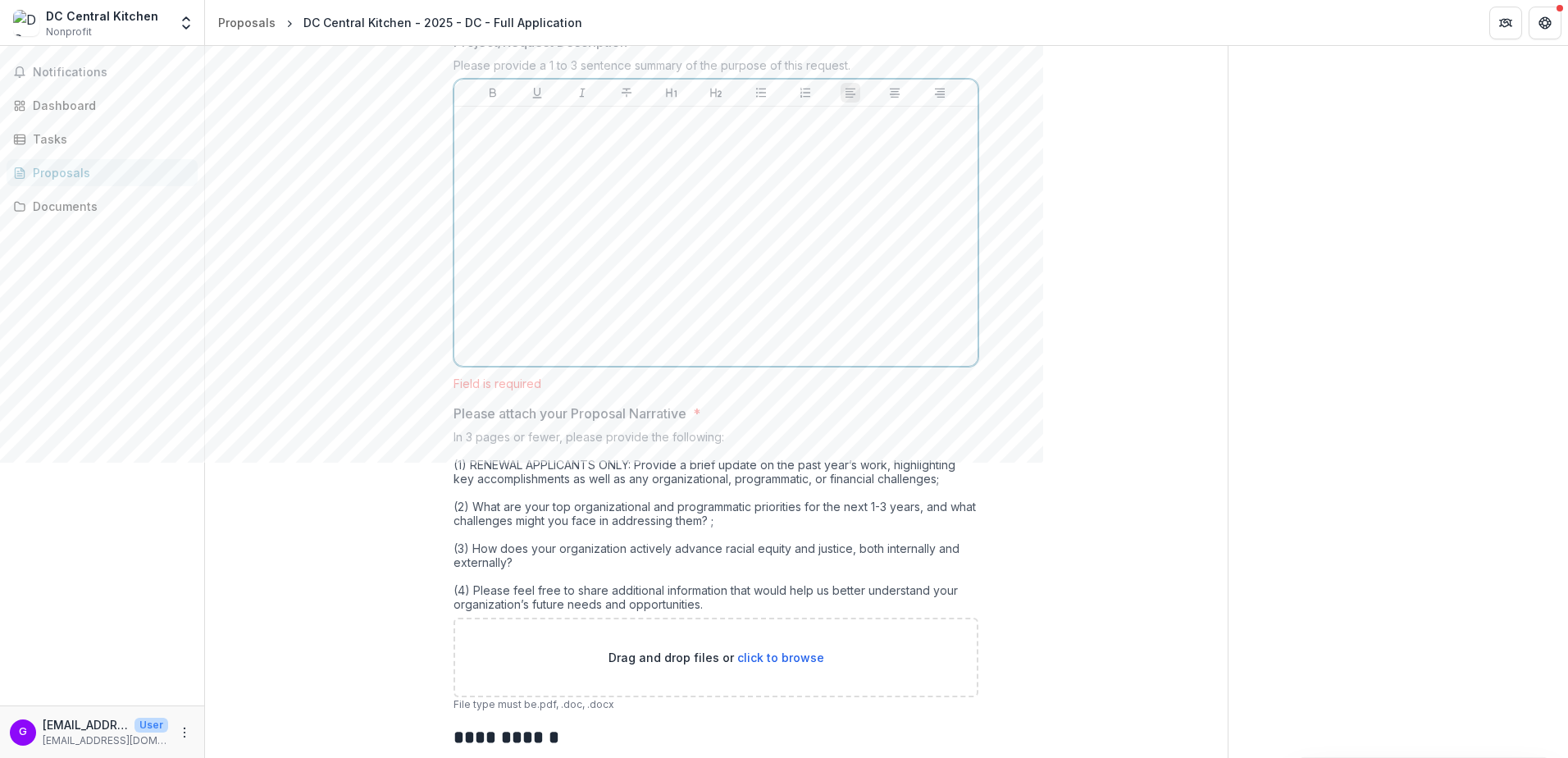
click at [563, 359] on div at bounding box center [716, 236] width 510 height 246
drag, startPoint x: 756, startPoint y: 294, endPoint x: 453, endPoint y: 288, distance: 303.1
click at [454, 288] on div "**********" at bounding box center [716, 236] width 523 height 259
click at [558, 335] on div at bounding box center [716, 236] width 510 height 246
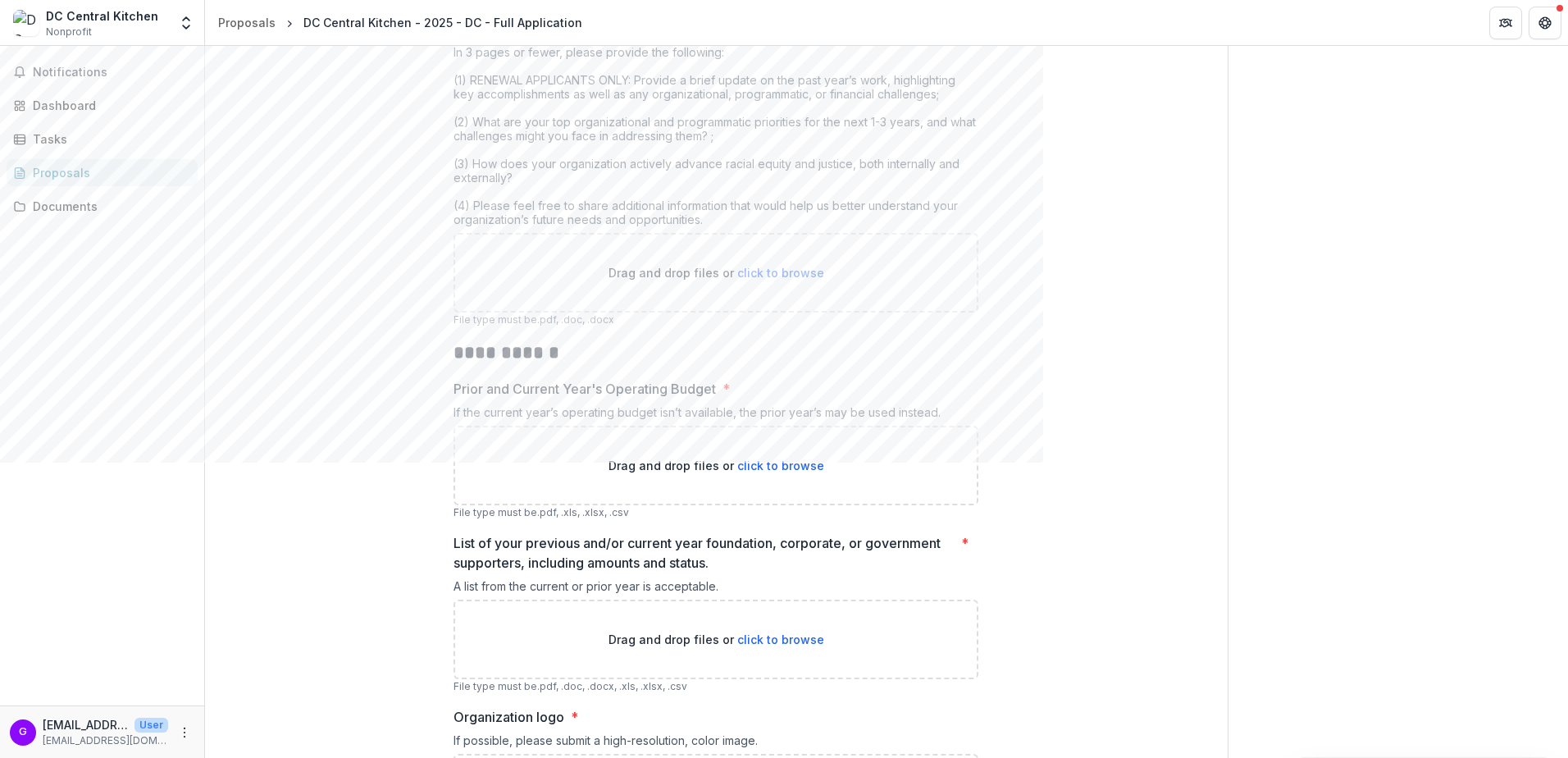
scroll to position [2766, 0]
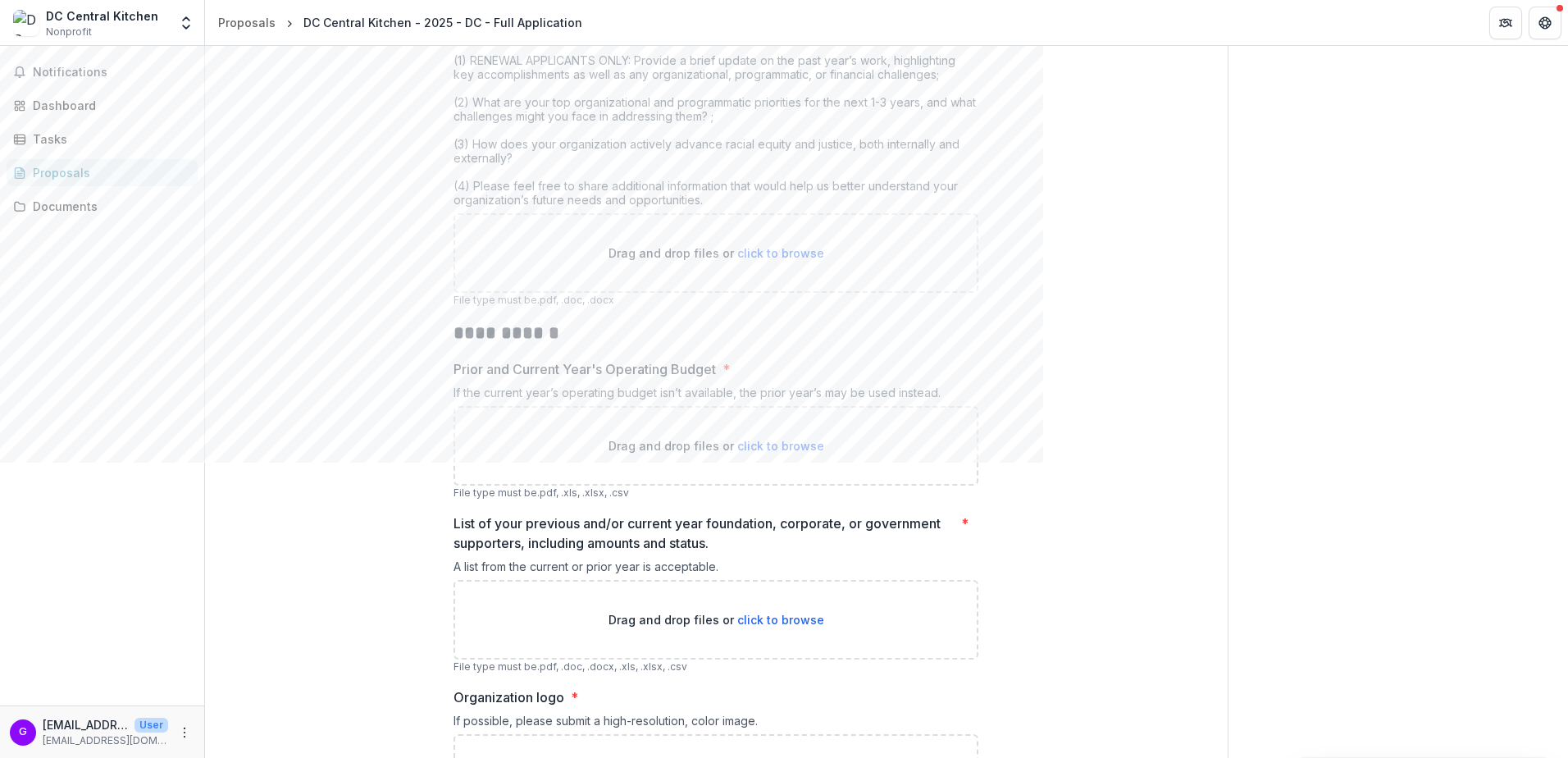
click at [790, 260] on span "click to browse" at bounding box center [780, 252] width 87 height 14
type input "**********"
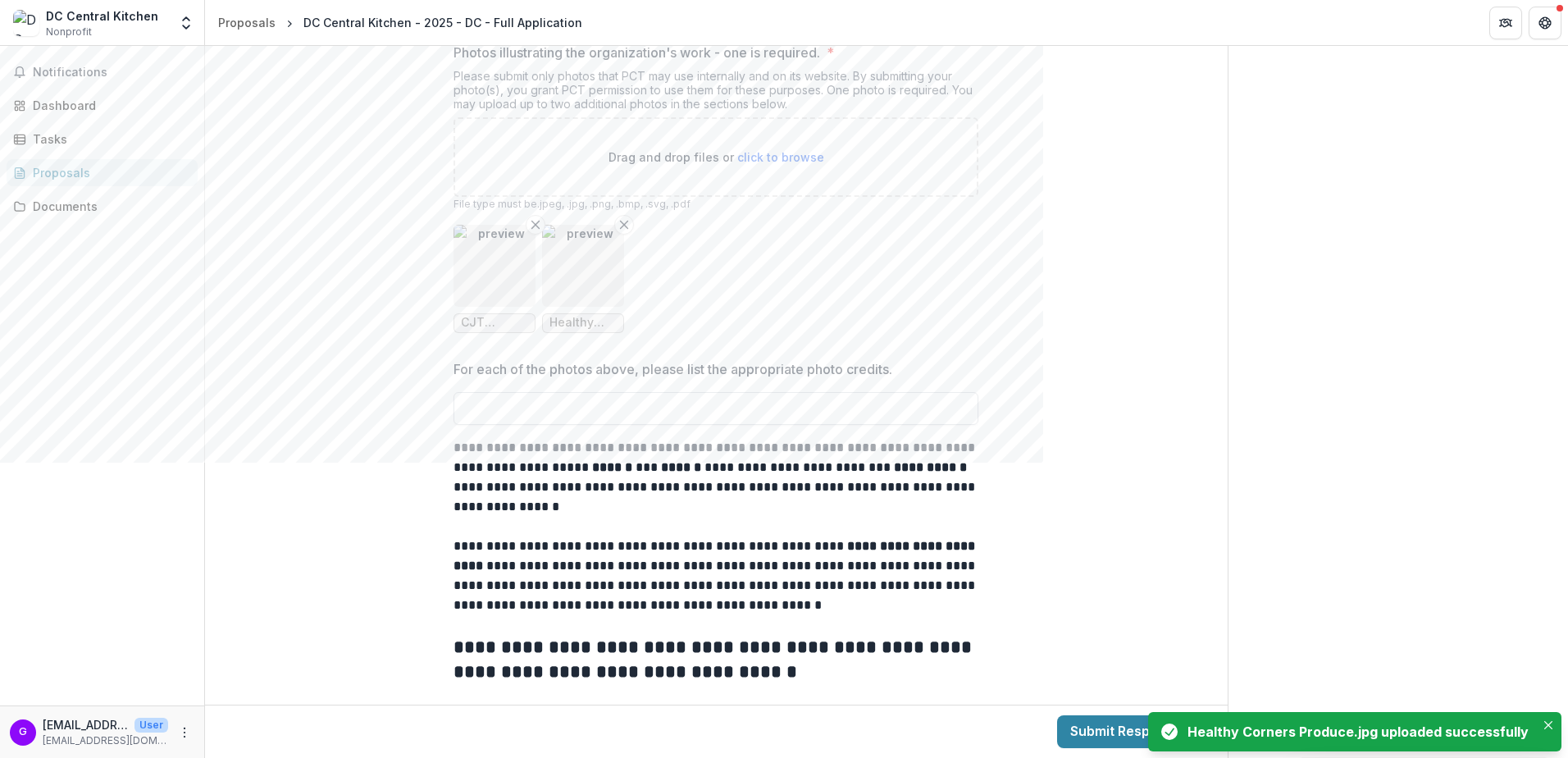
scroll to position [4266, 0]
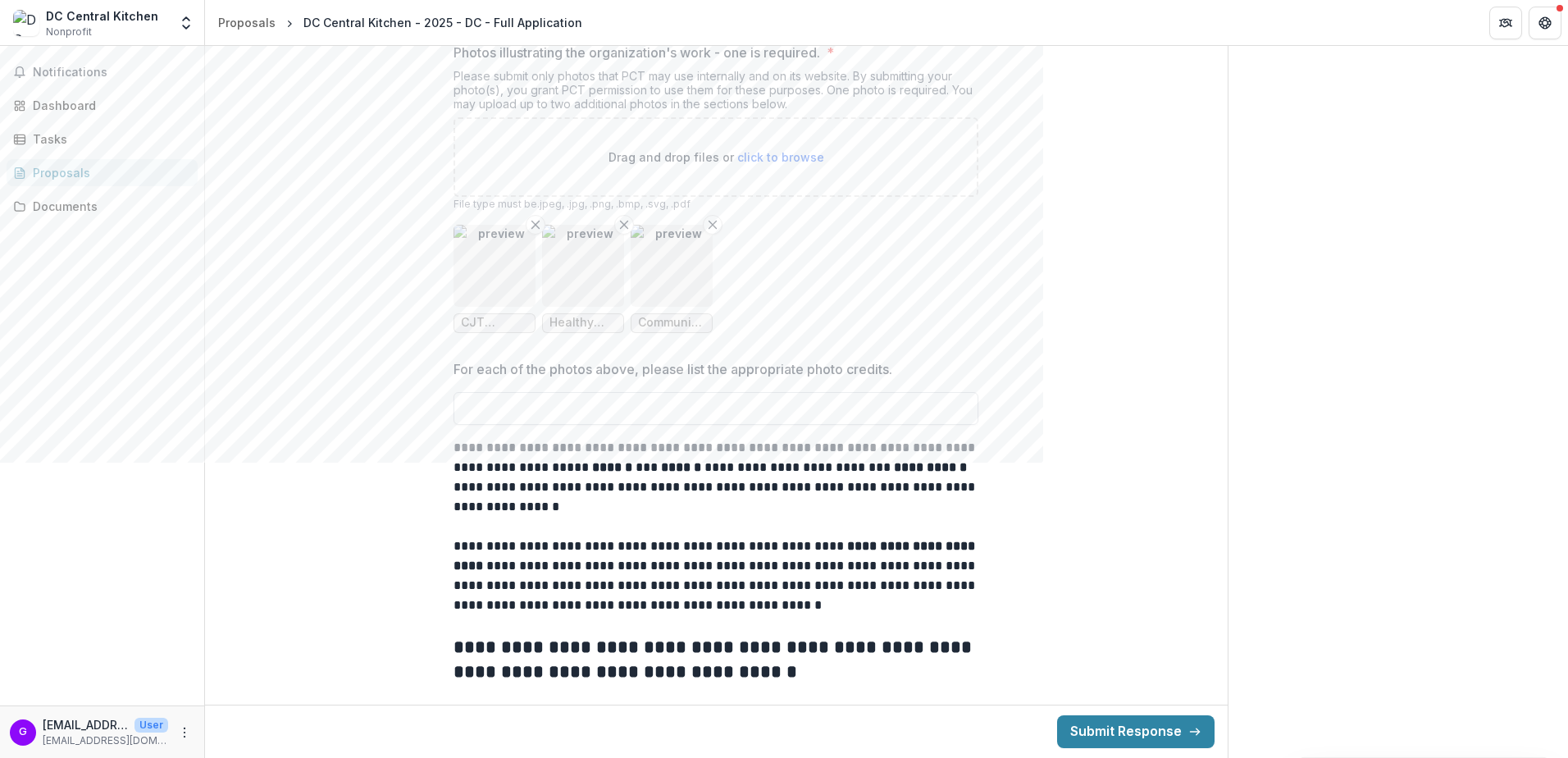
click at [772, 398] on input "For each of the photos above, please list the appropriate photo credits." at bounding box center [716, 409] width 525 height 33
paste input "**********"
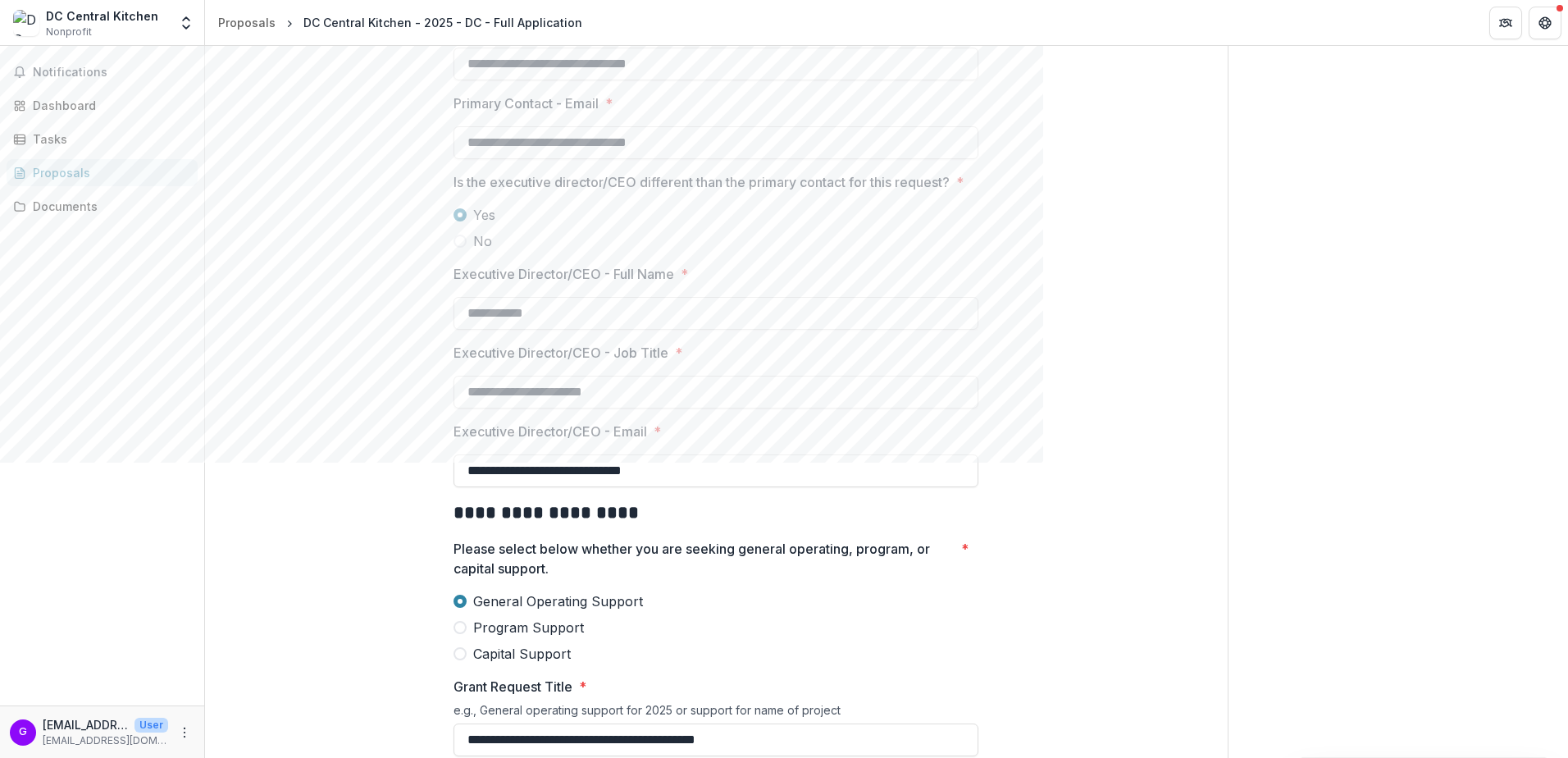
scroll to position [1664, 0]
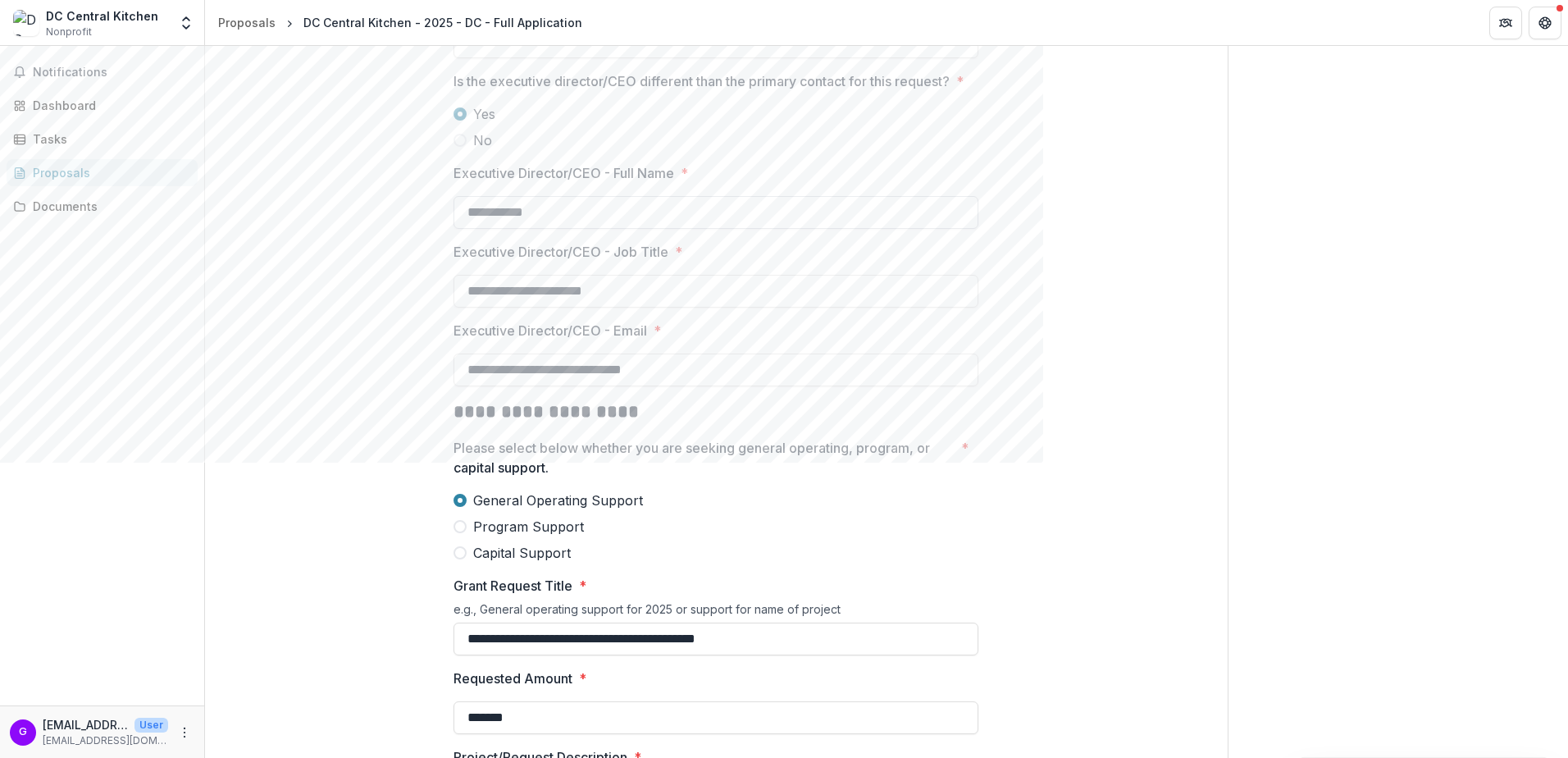
type input "**********"
click at [467, 229] on input "**********" at bounding box center [716, 212] width 525 height 33
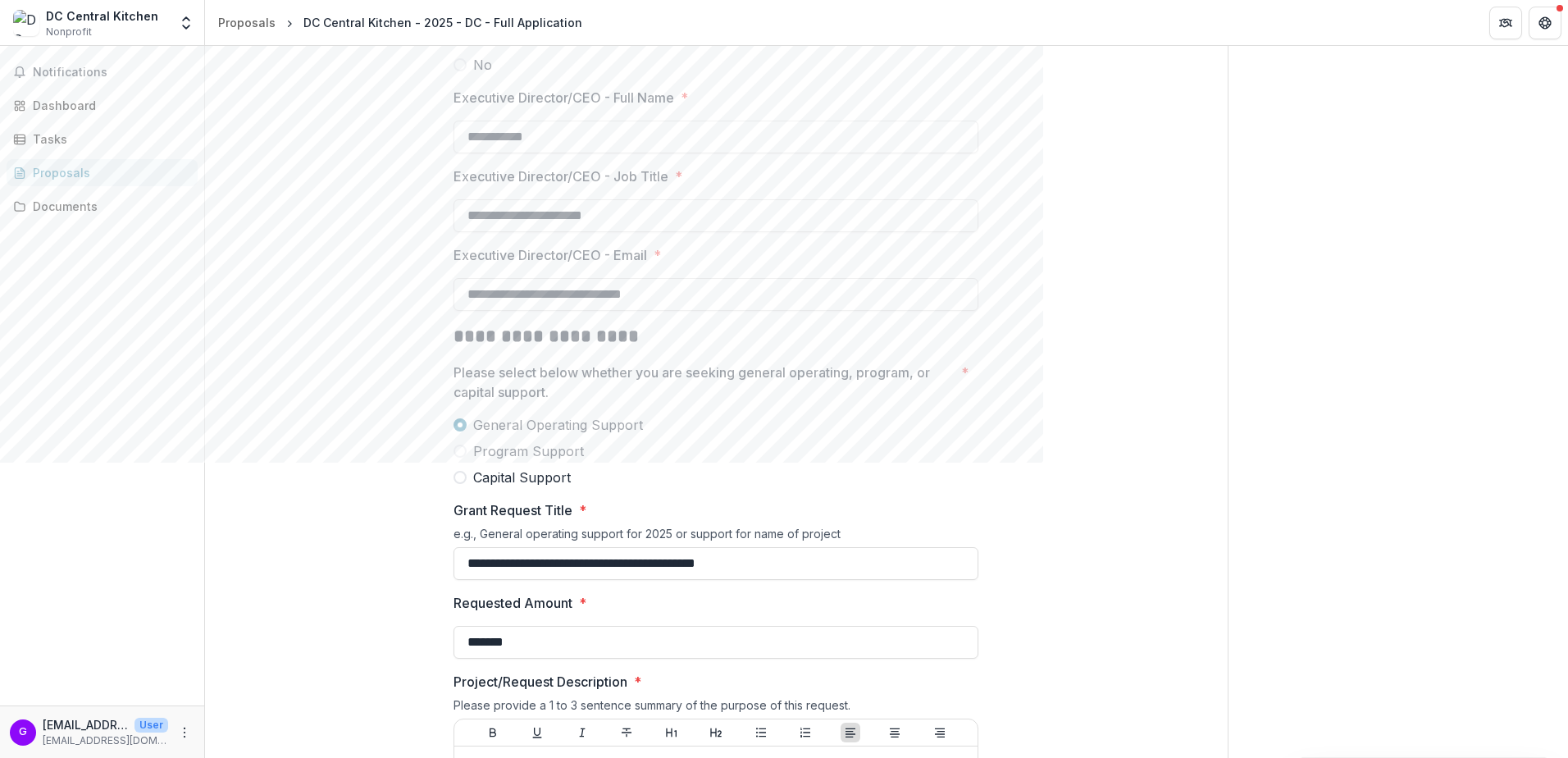
scroll to position [1759, 0]
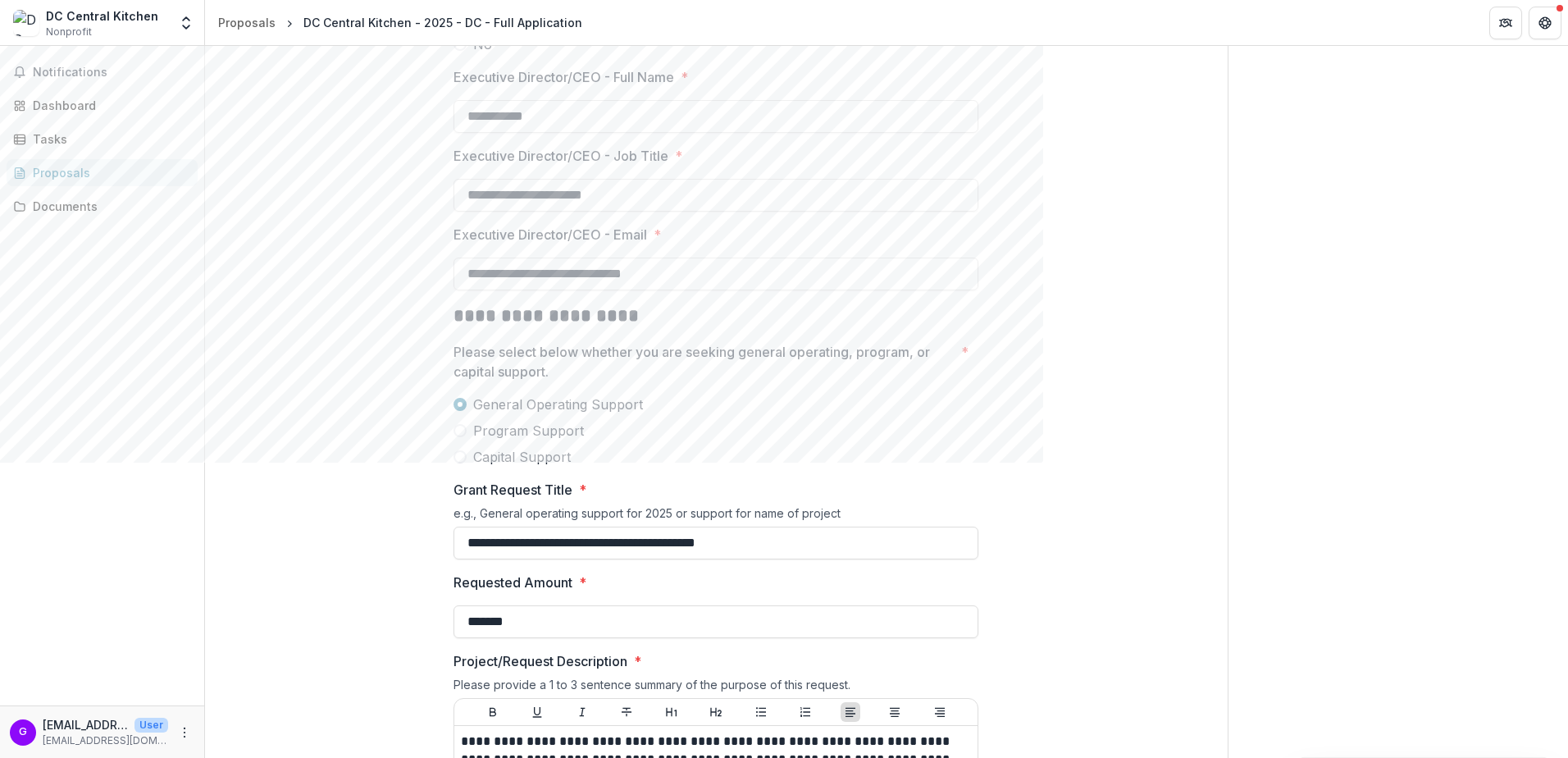
click at [486, 462] on div "General Operating Support Program Support Capital Support" at bounding box center [716, 430] width 525 height 72
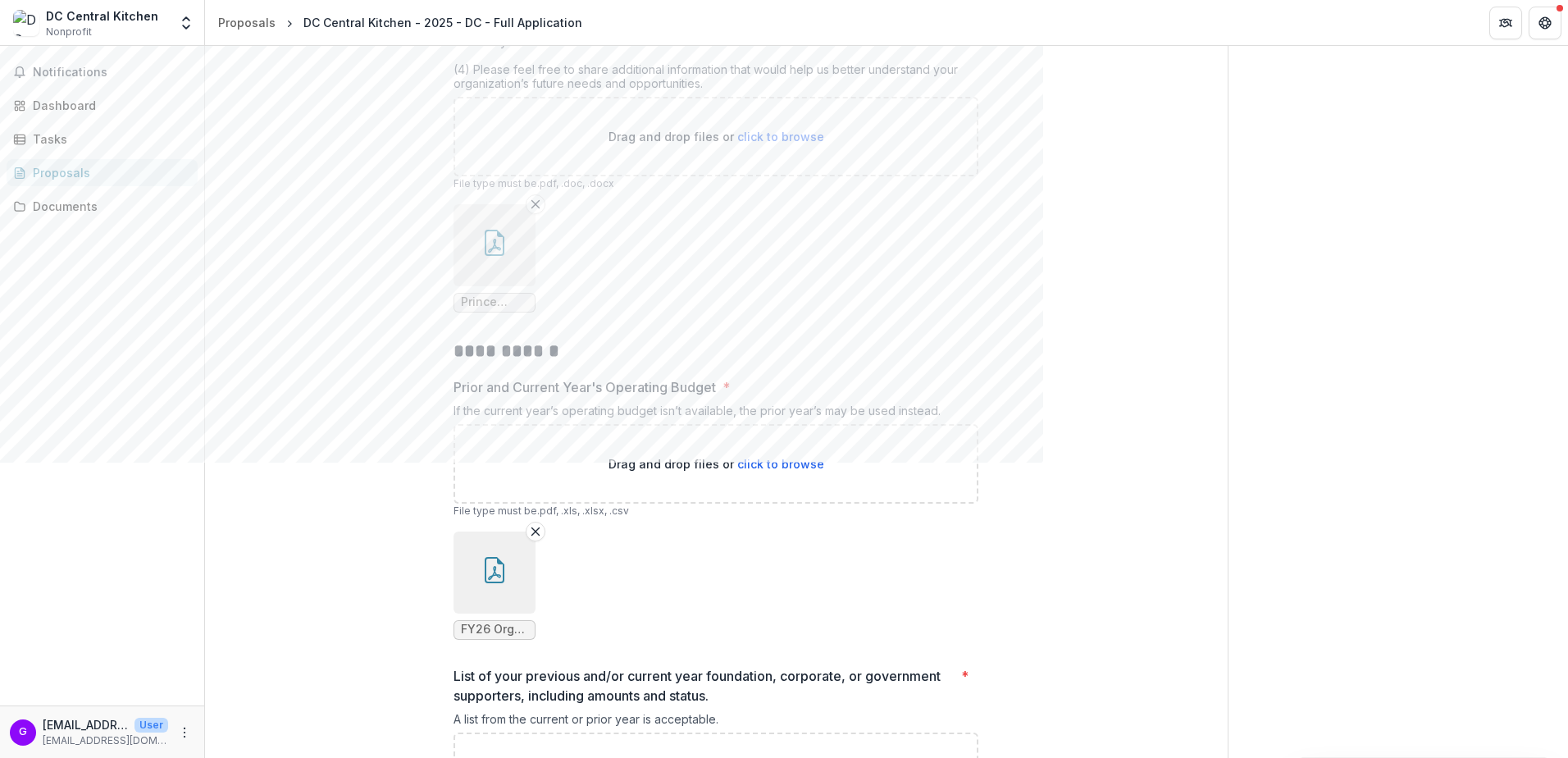
scroll to position [2897, 0]
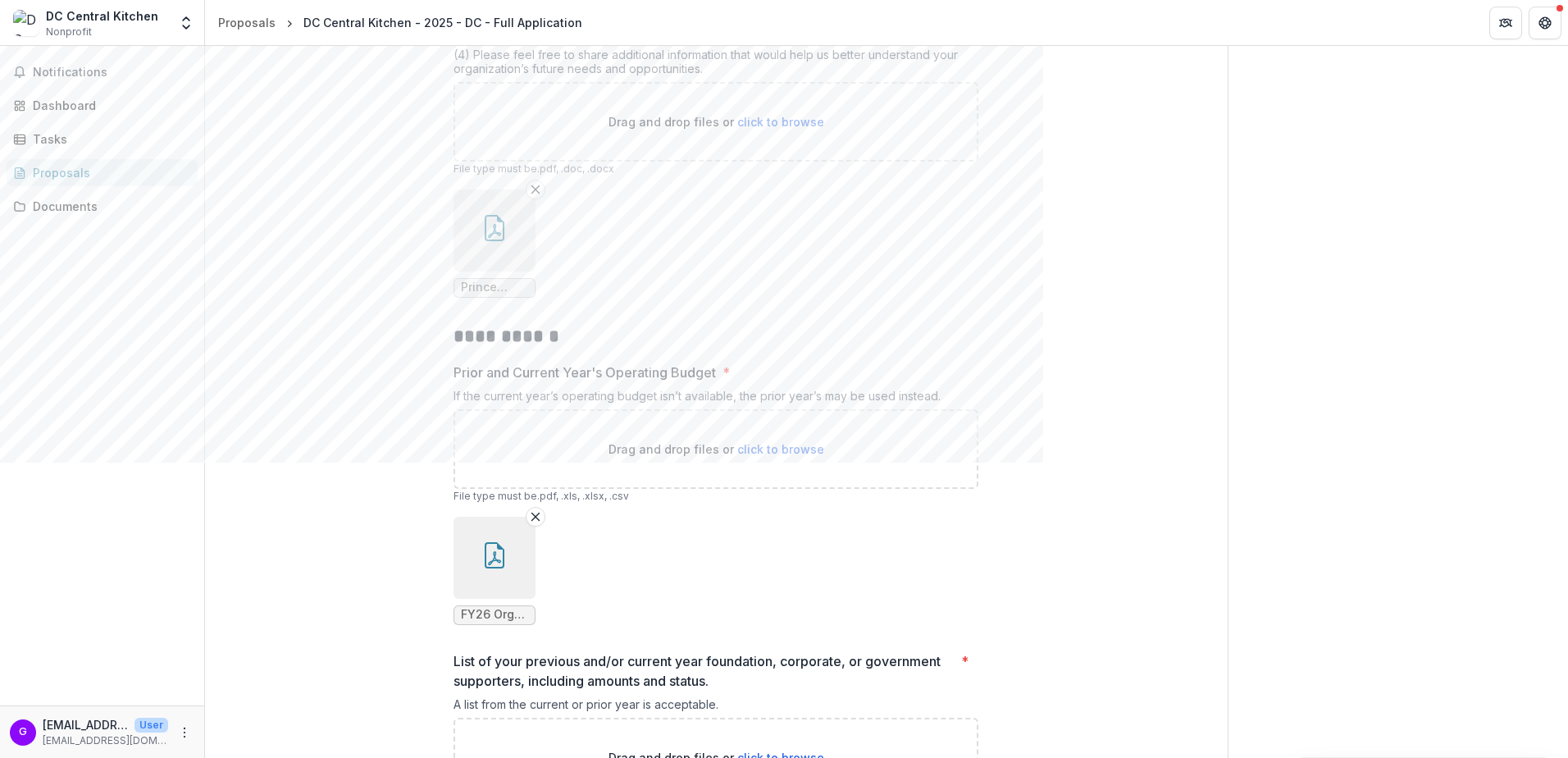
click at [504, 241] on icon "button" at bounding box center [494, 228] width 27 height 27
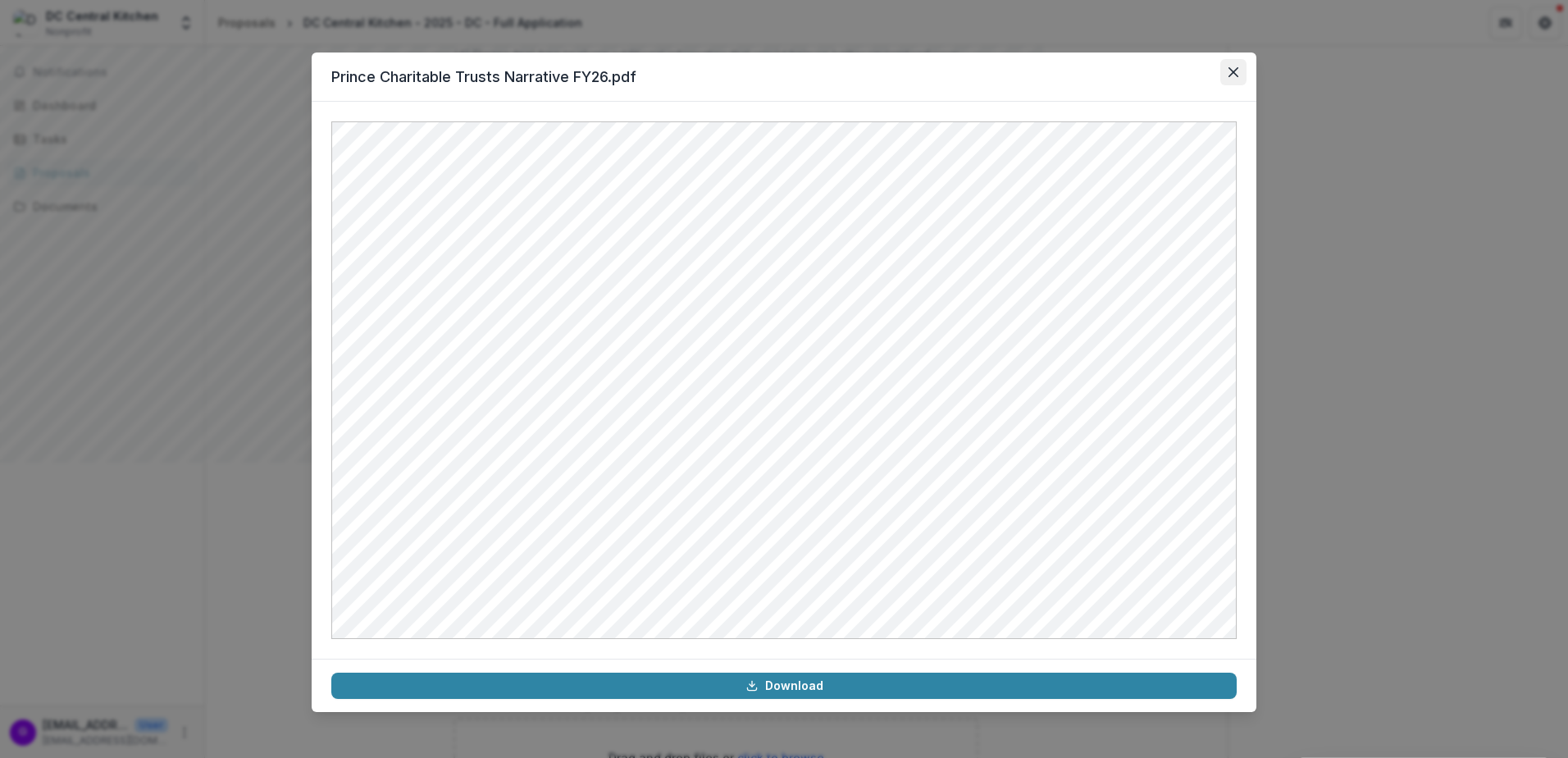
click at [1042, 76] on icon "Close" at bounding box center [1232, 72] width 10 height 10
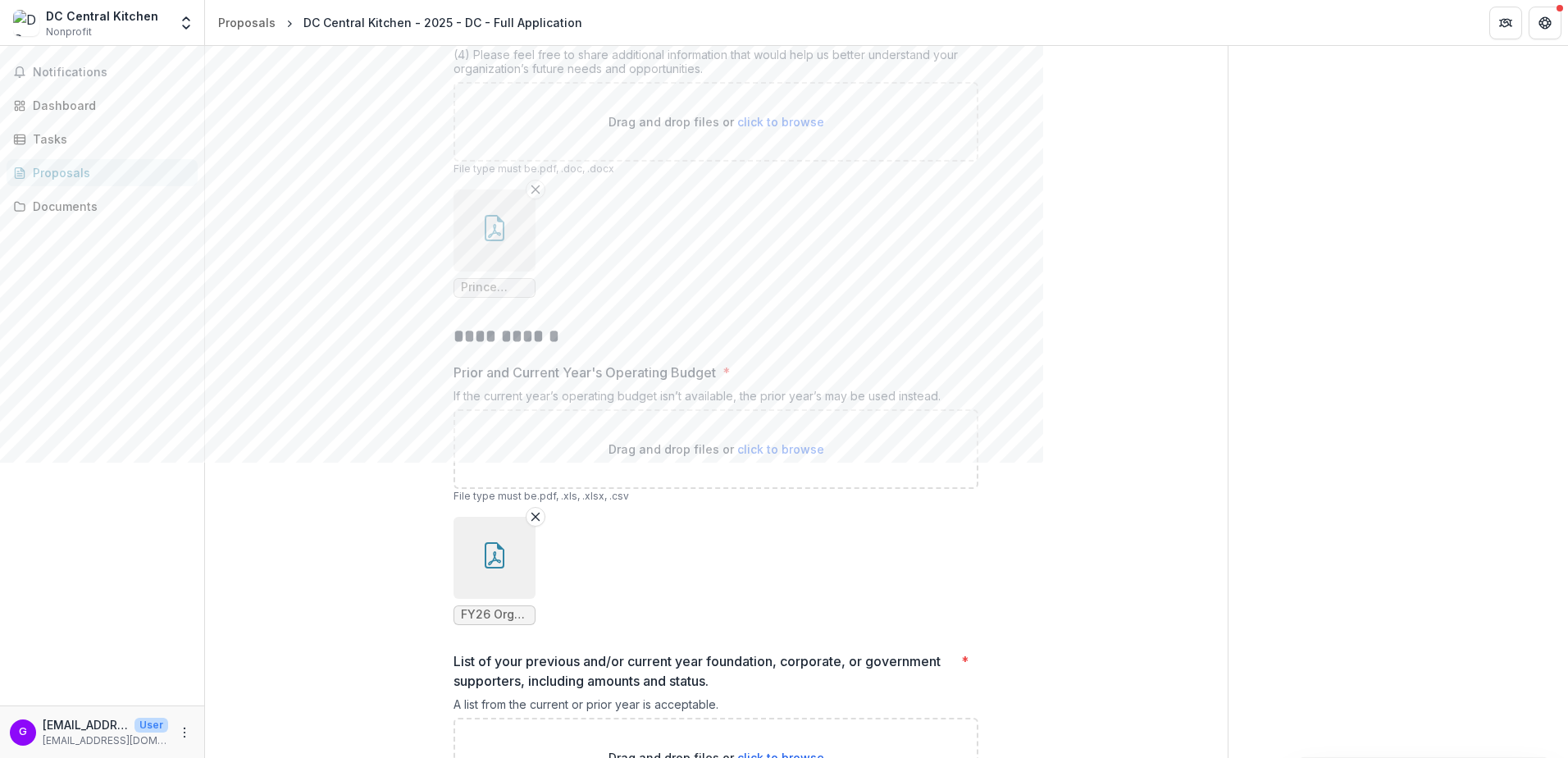
scroll to position [3117, 0]
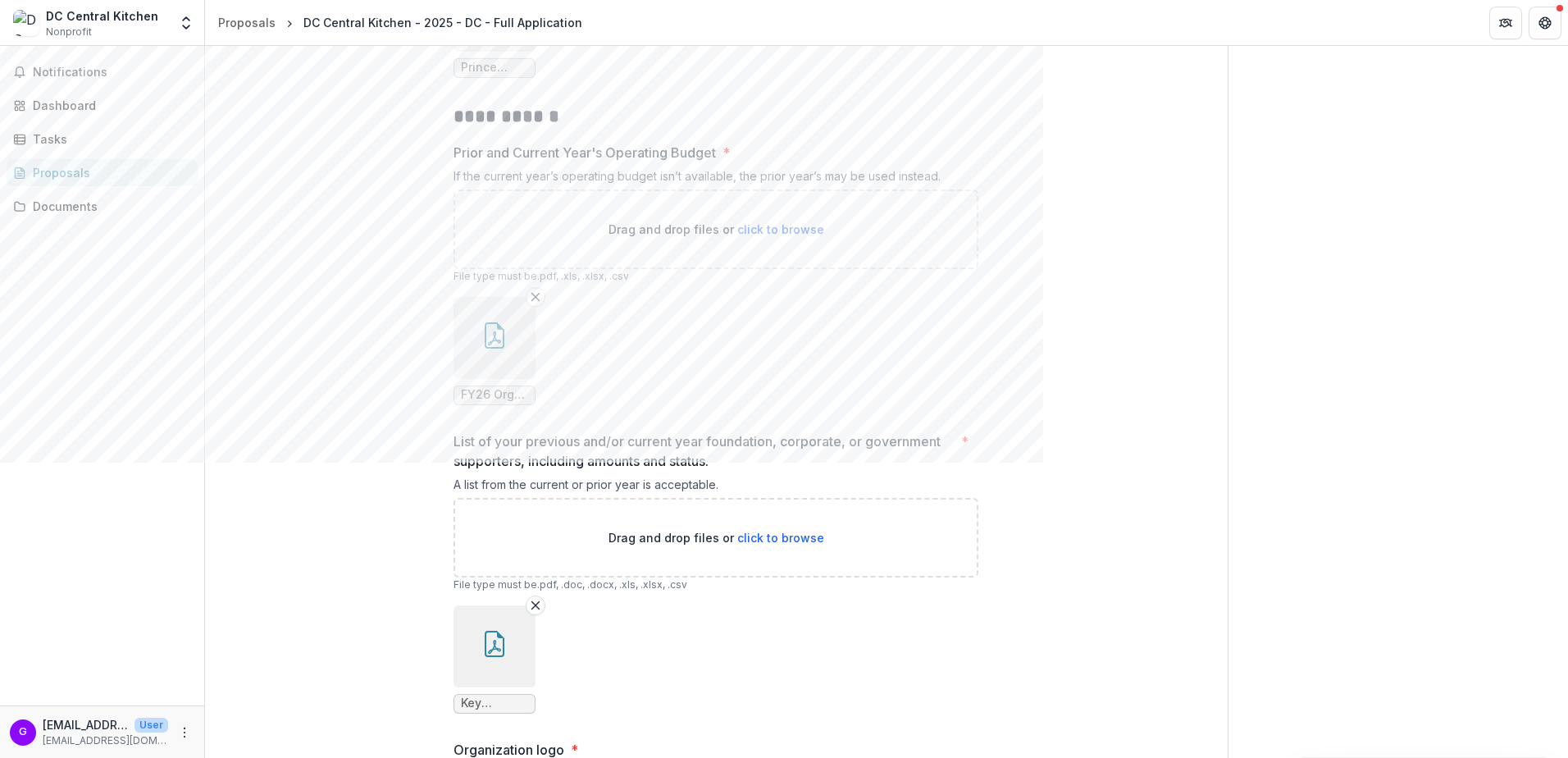
click at [490, 348] on icon "button" at bounding box center [494, 335] width 27 height 27
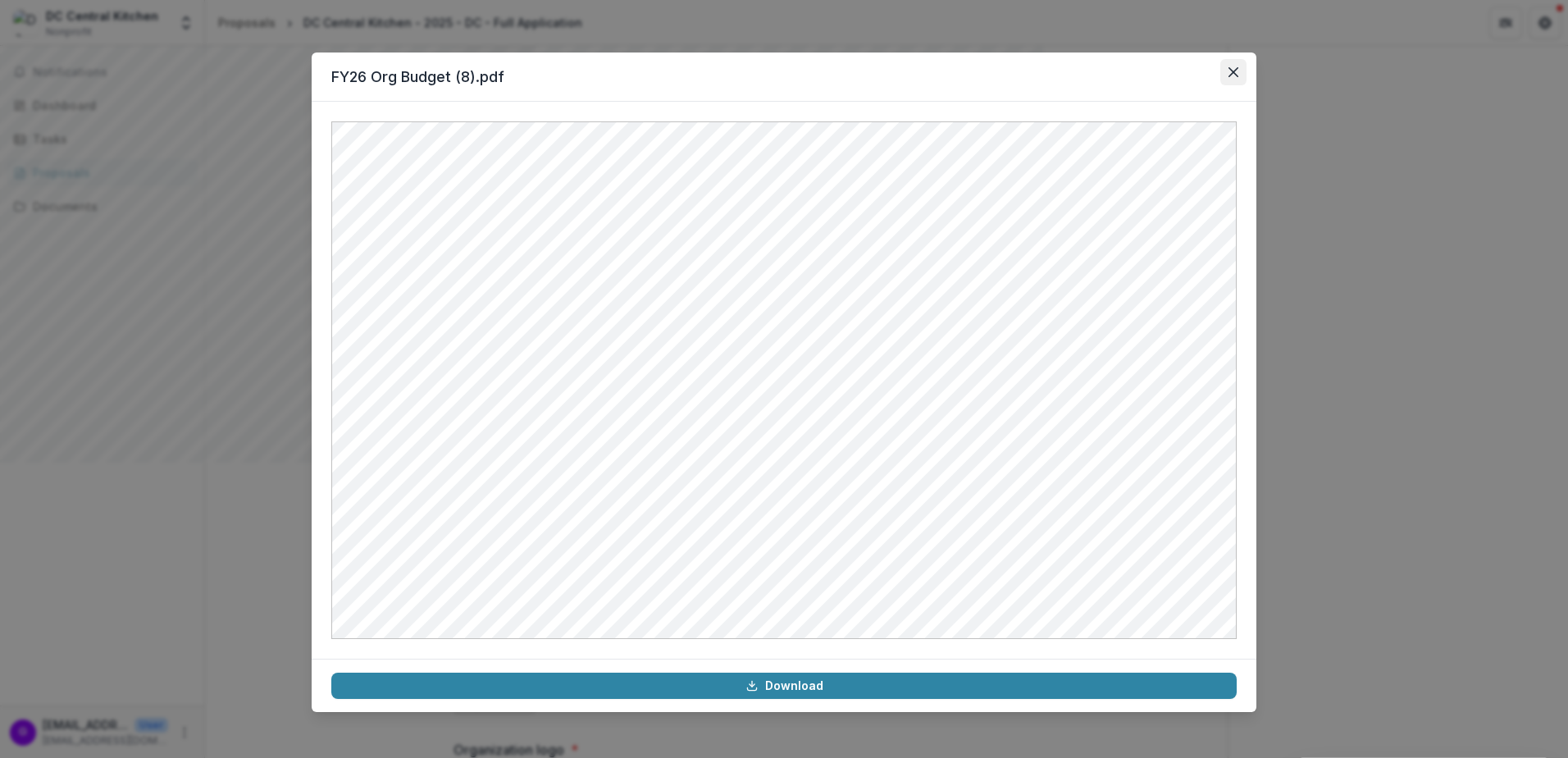
click at [1042, 79] on button "Close" at bounding box center [1232, 72] width 27 height 27
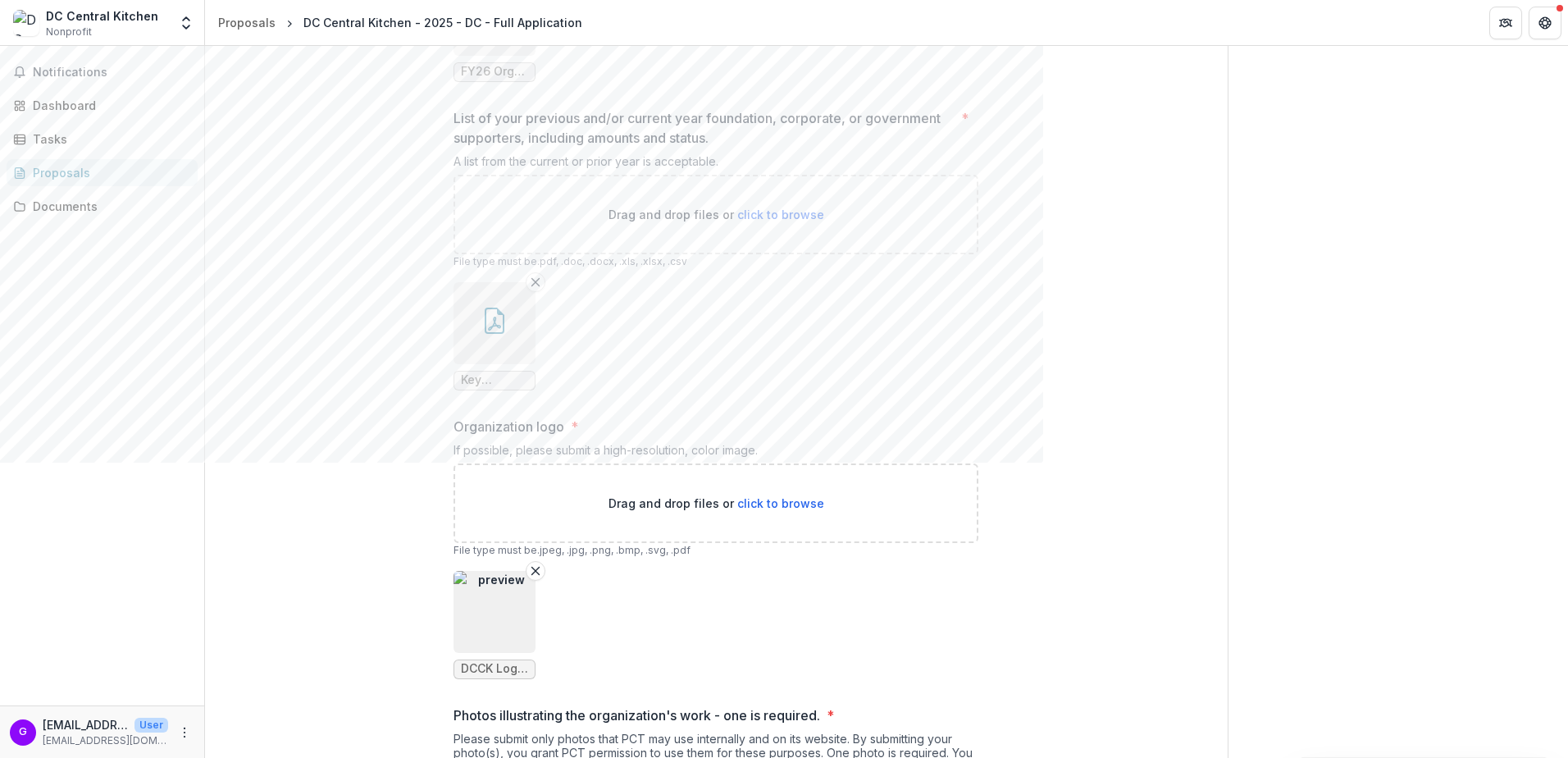
scroll to position [3441, 0]
click at [488, 333] on icon "button" at bounding box center [494, 319] width 27 height 27
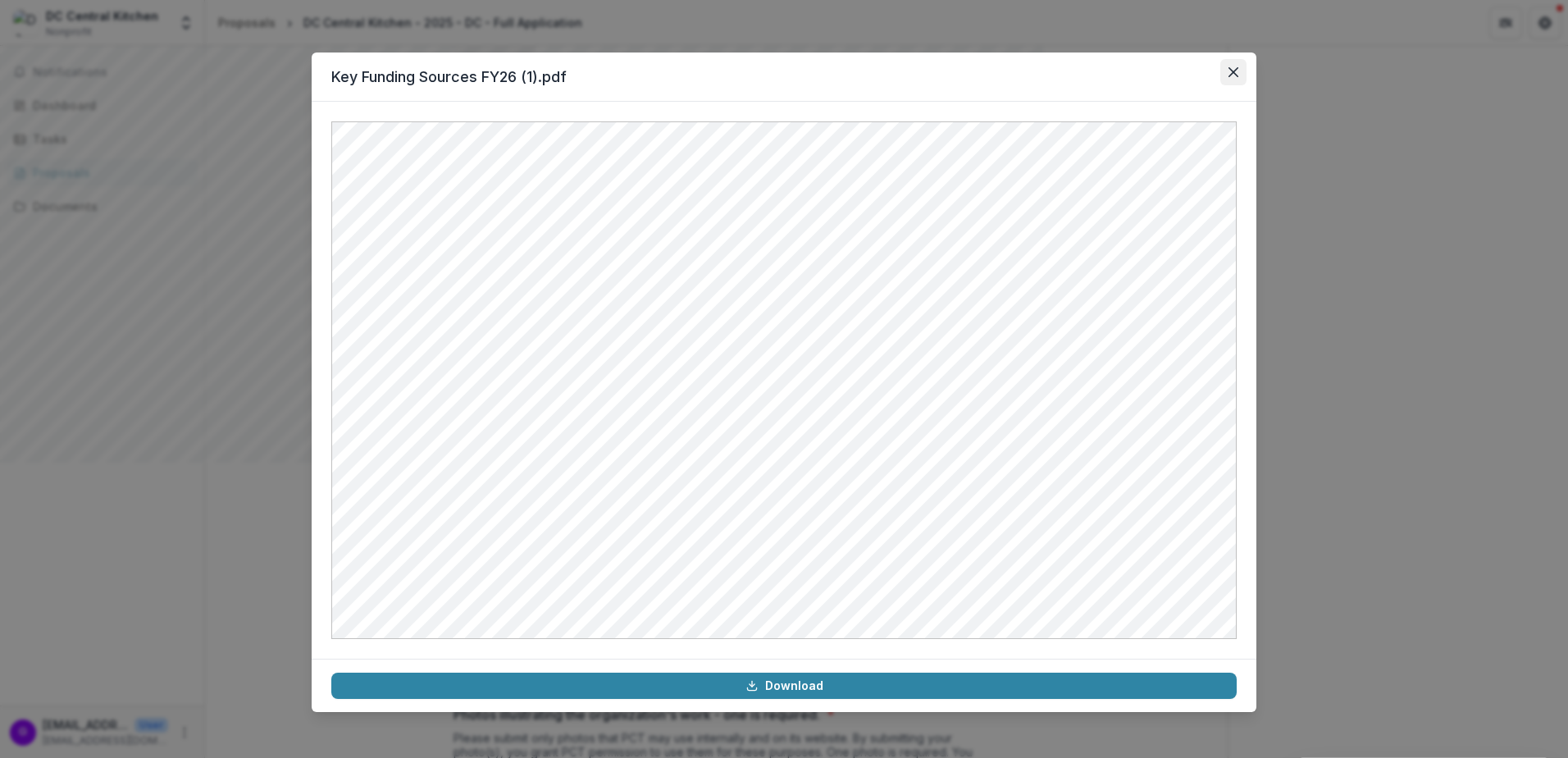
click at [1042, 69] on button "Close" at bounding box center [1232, 72] width 27 height 27
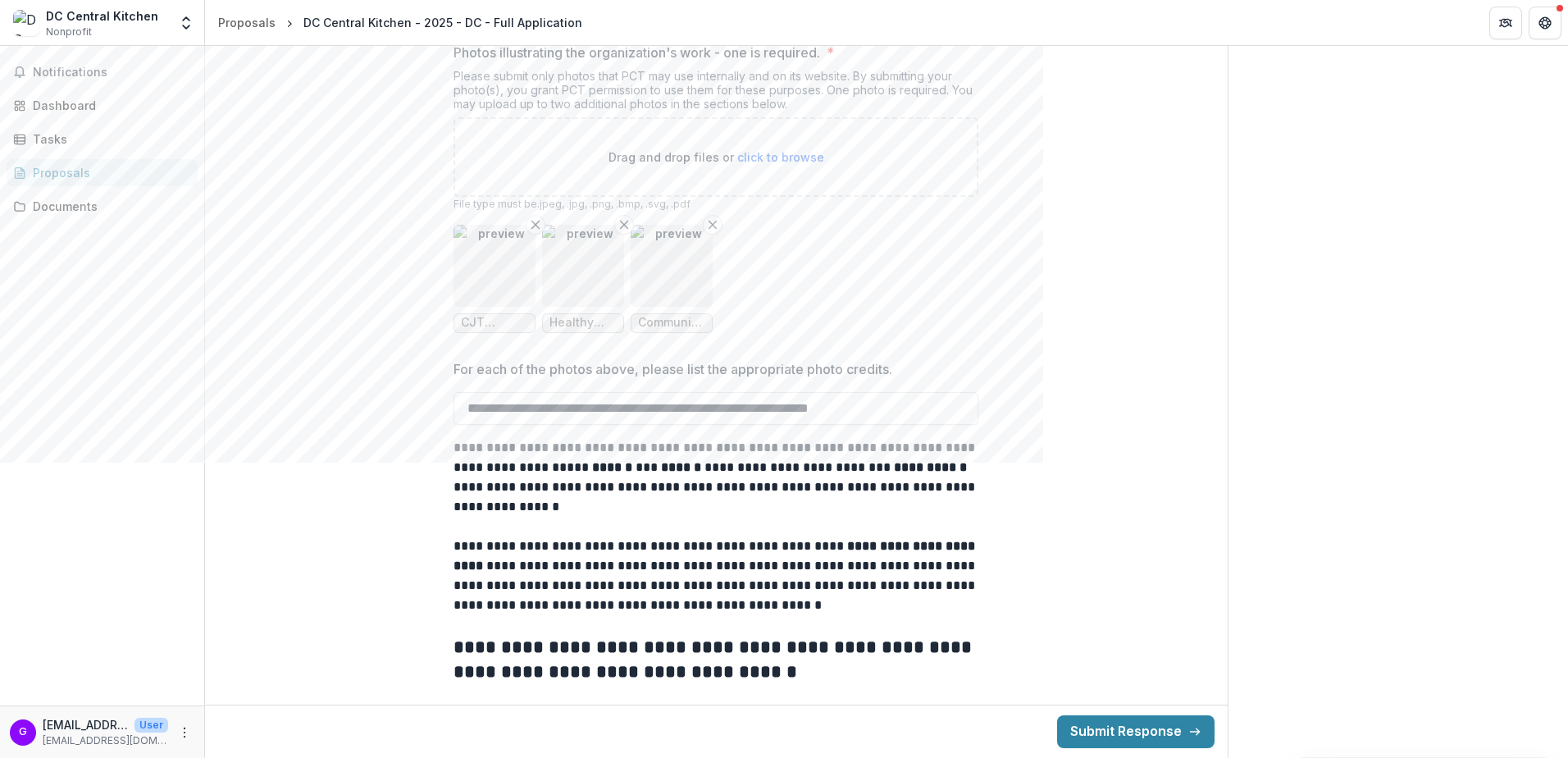
scroll to position [4266, 0]
click at [1042, 462] on button "Submit Response" at bounding box center [1136, 731] width 157 height 33
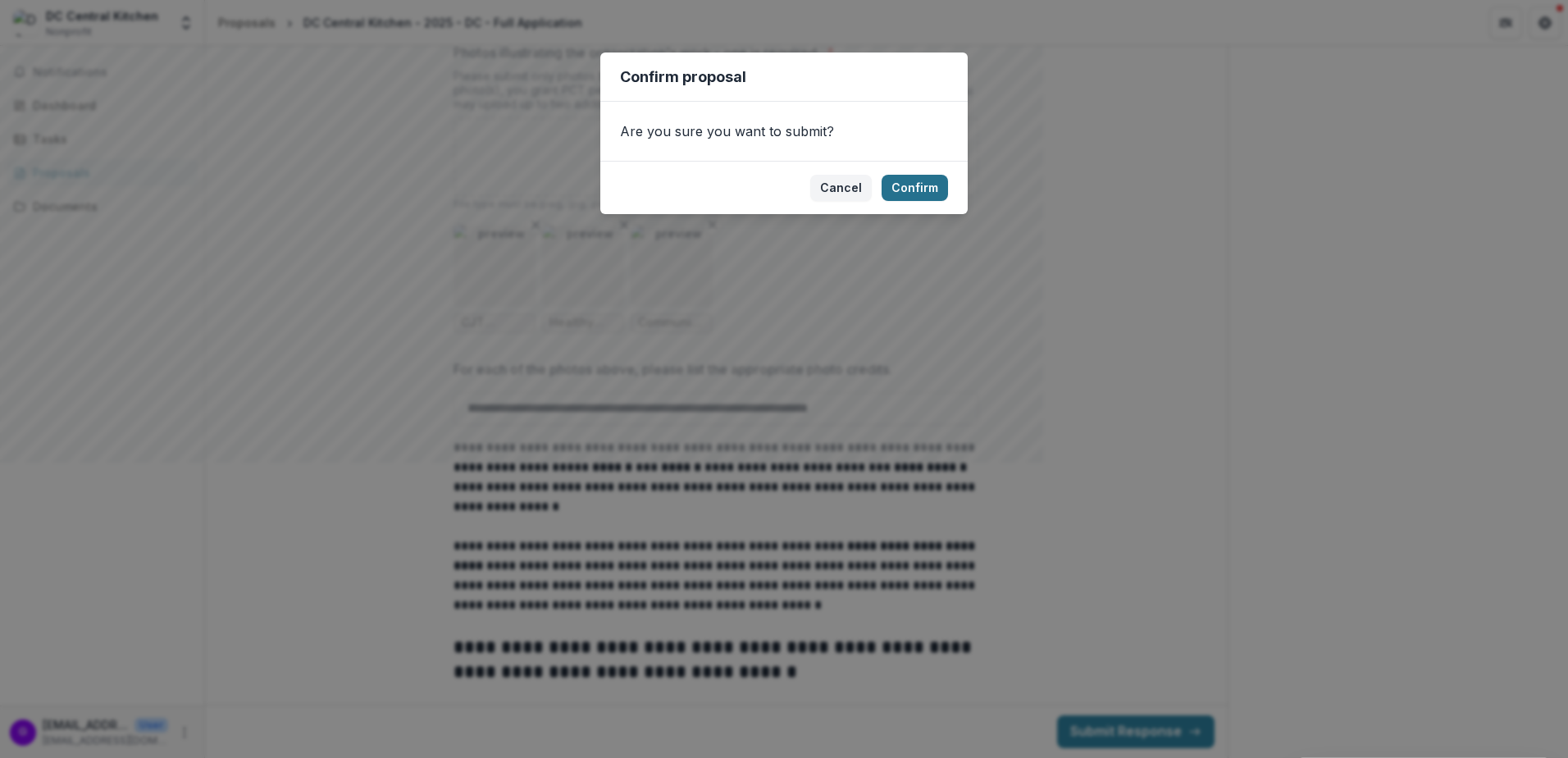
click at [916, 189] on button "Confirm" at bounding box center [914, 187] width 67 height 27
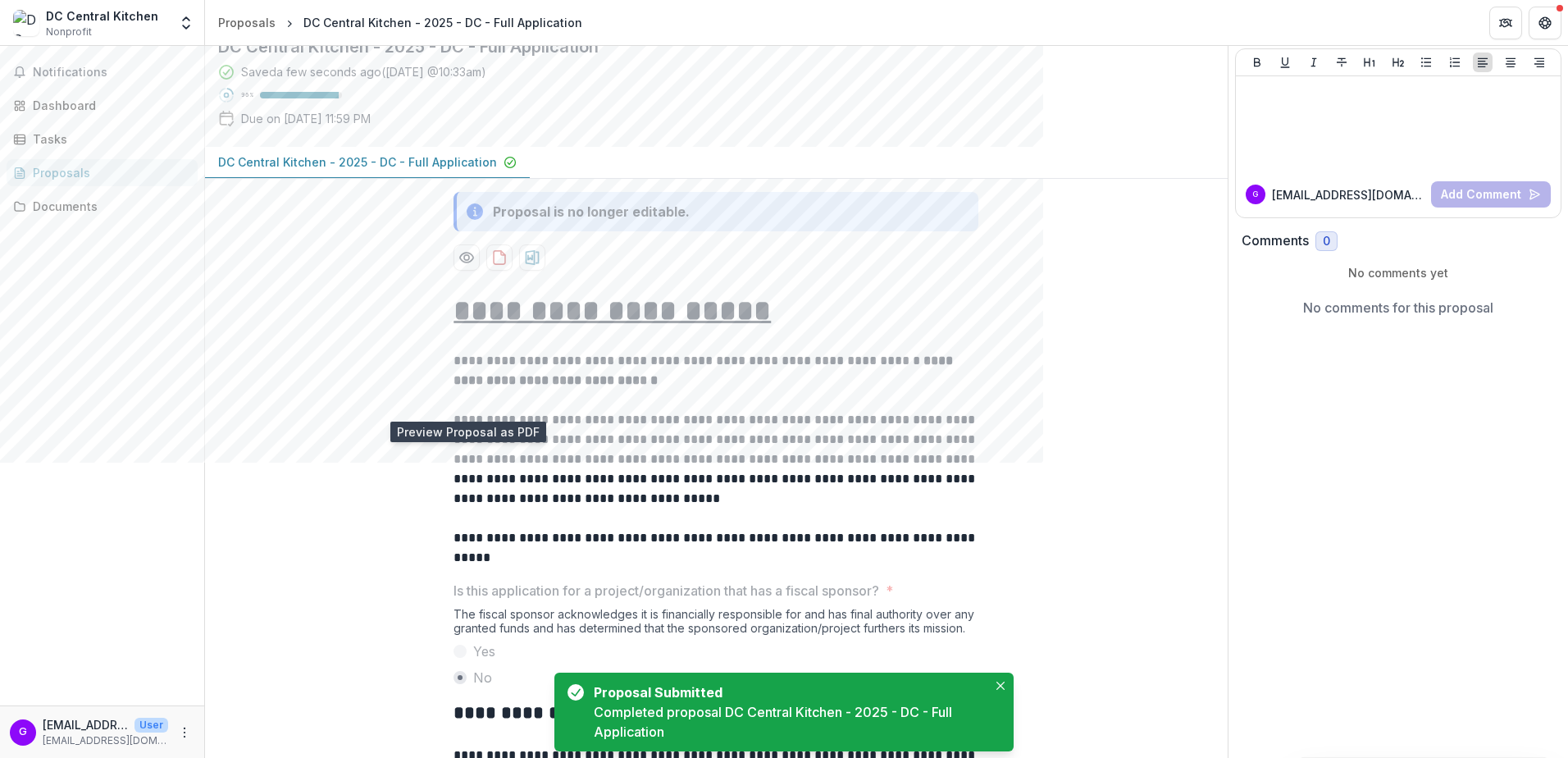
scroll to position [118, 0]
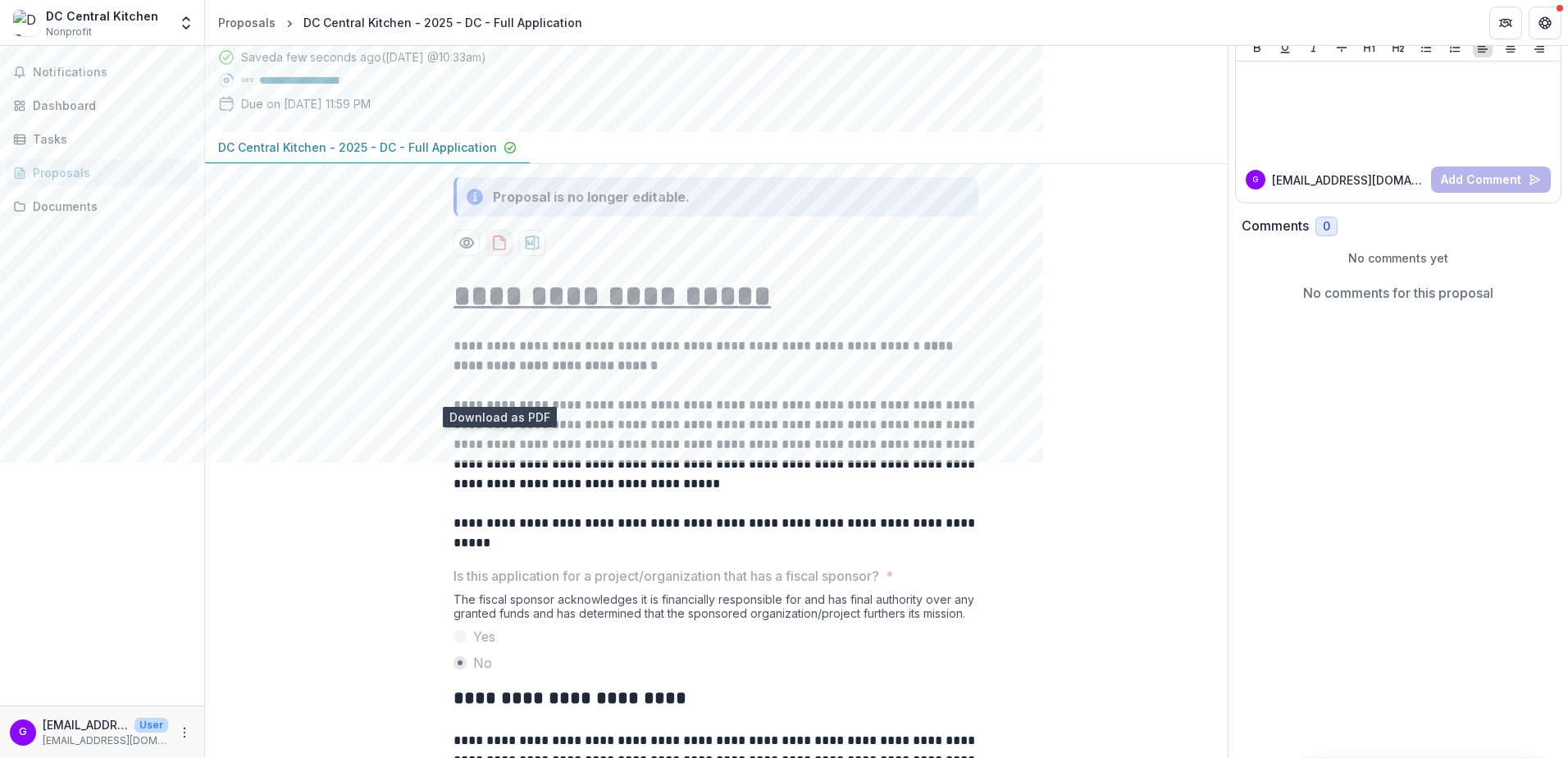
click at [495, 251] on icon "download-proposal" at bounding box center [499, 242] width 16 height 16
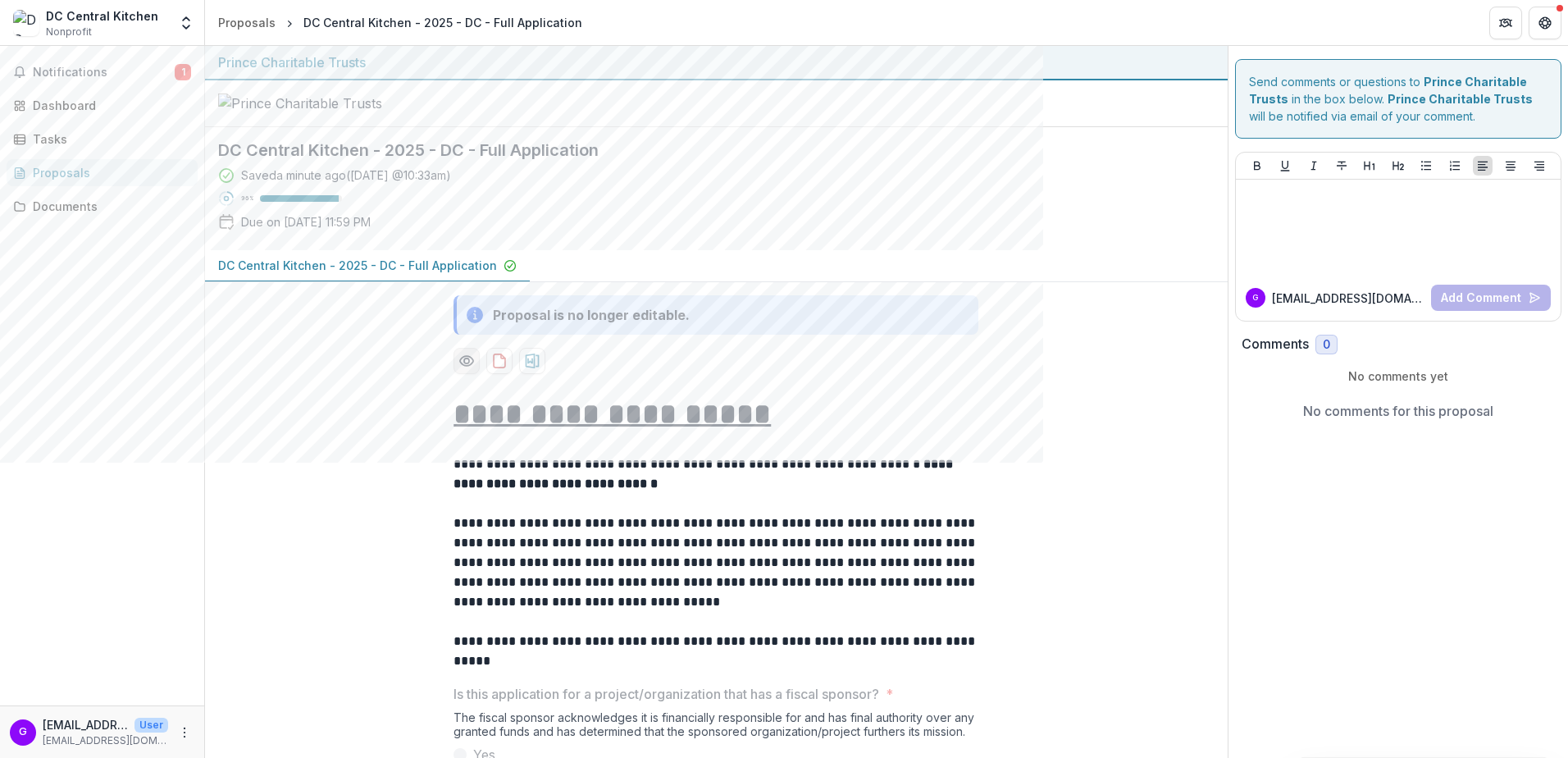
scroll to position [1, 0]
click at [469, 368] on icon "Preview 737b9d25-03fc-460b-92b1-9d27f478ef75-0.pdf" at bounding box center [466, 360] width 16 height 16
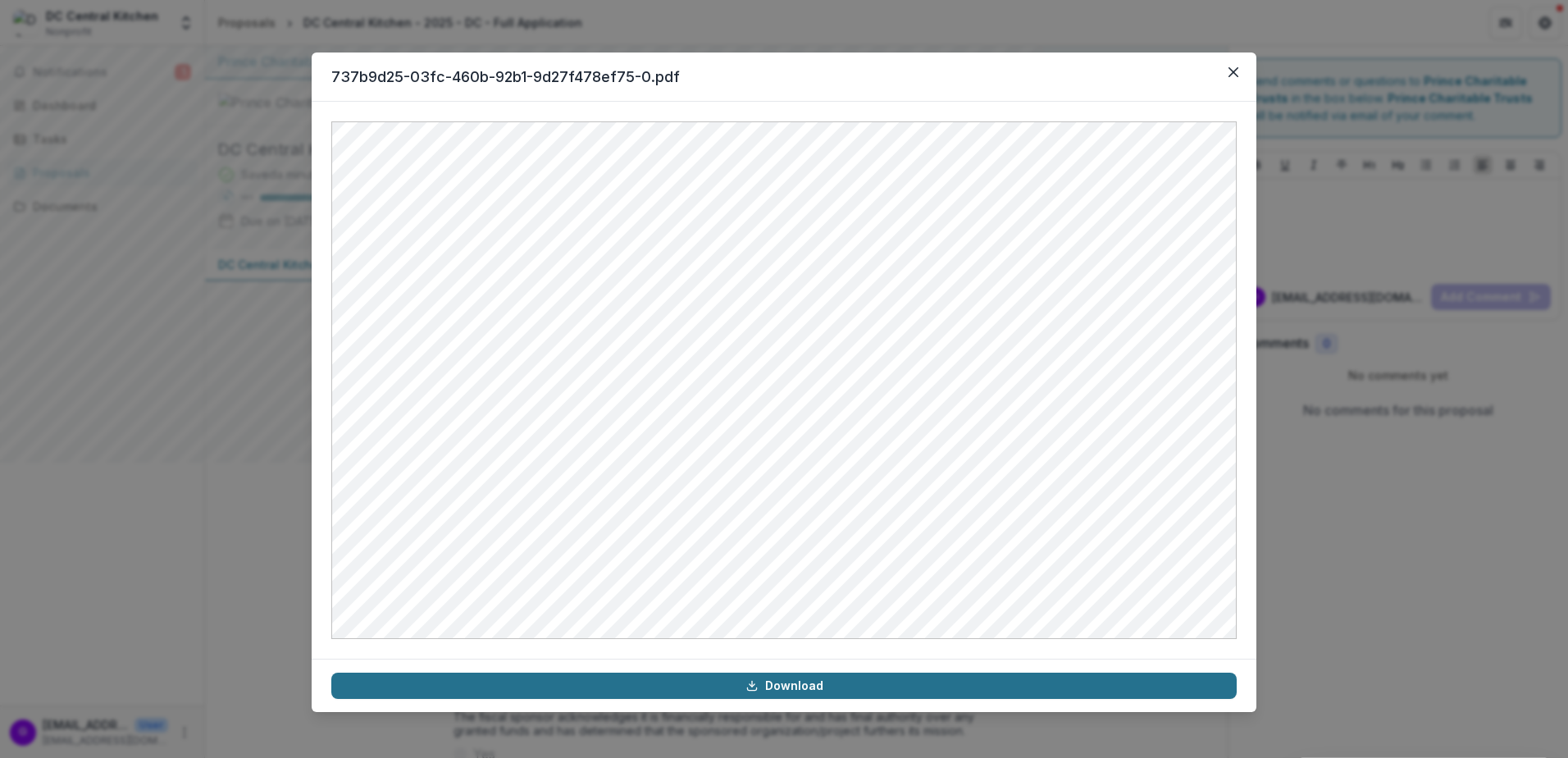
click at [784, 462] on link "Download" at bounding box center [784, 685] width 905 height 27
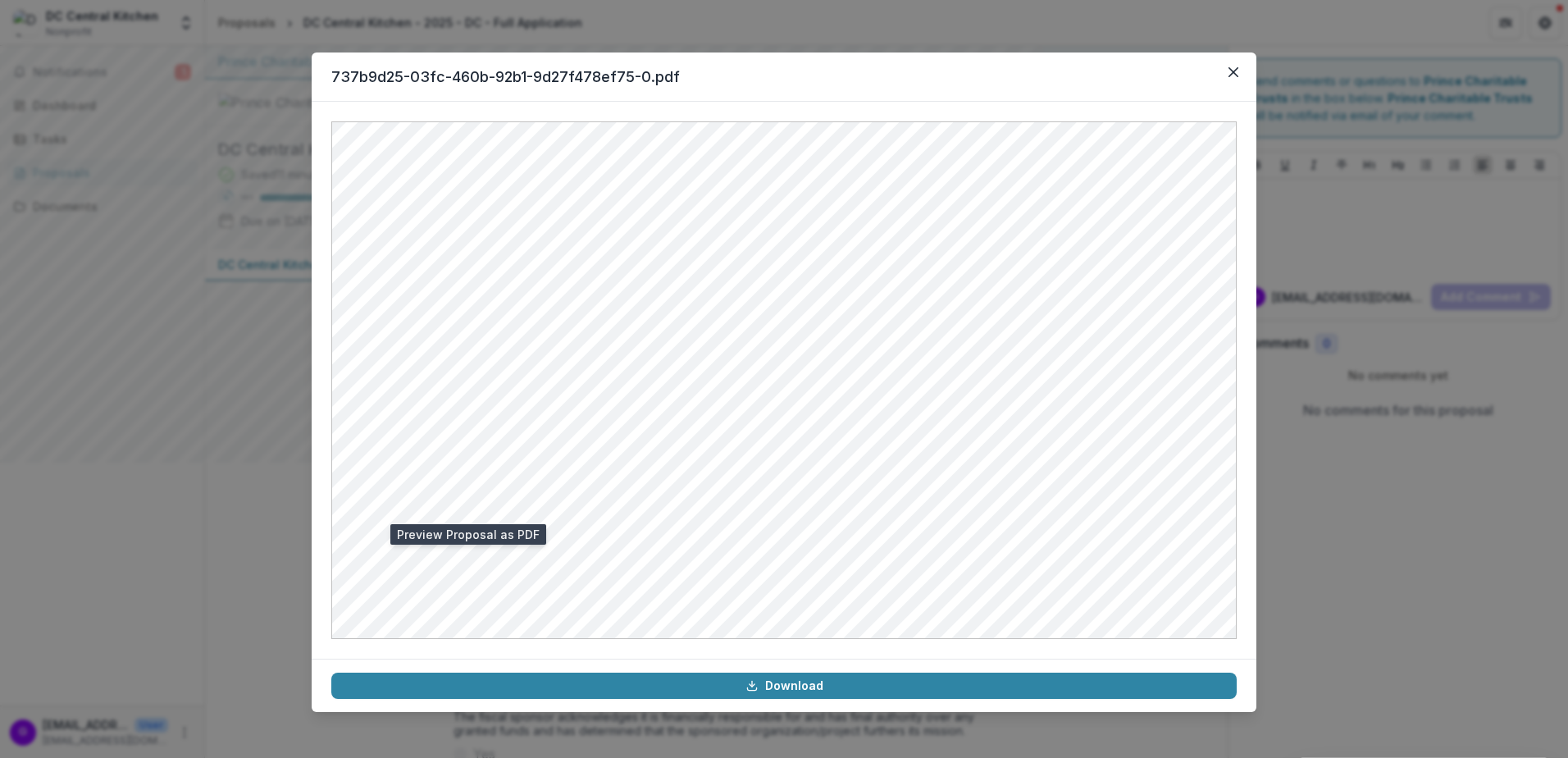
click at [1008, 38] on div "737b9d25-03fc-460b-92b1-9d27f478ef75-0.pdf Download" at bounding box center [784, 379] width 1568 height 758
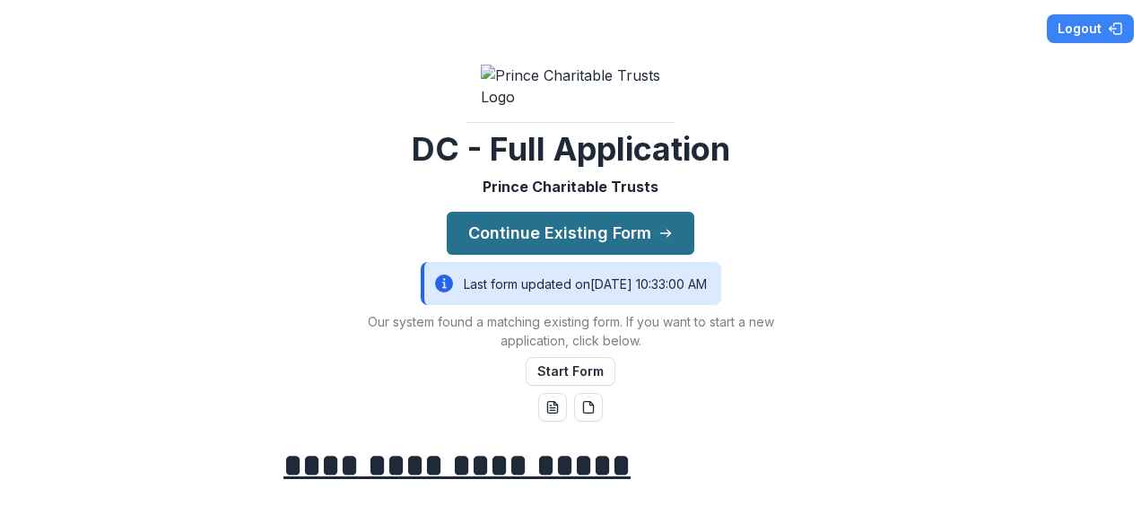
click at [562, 255] on button "Continue Existing Form" at bounding box center [571, 233] width 248 height 43
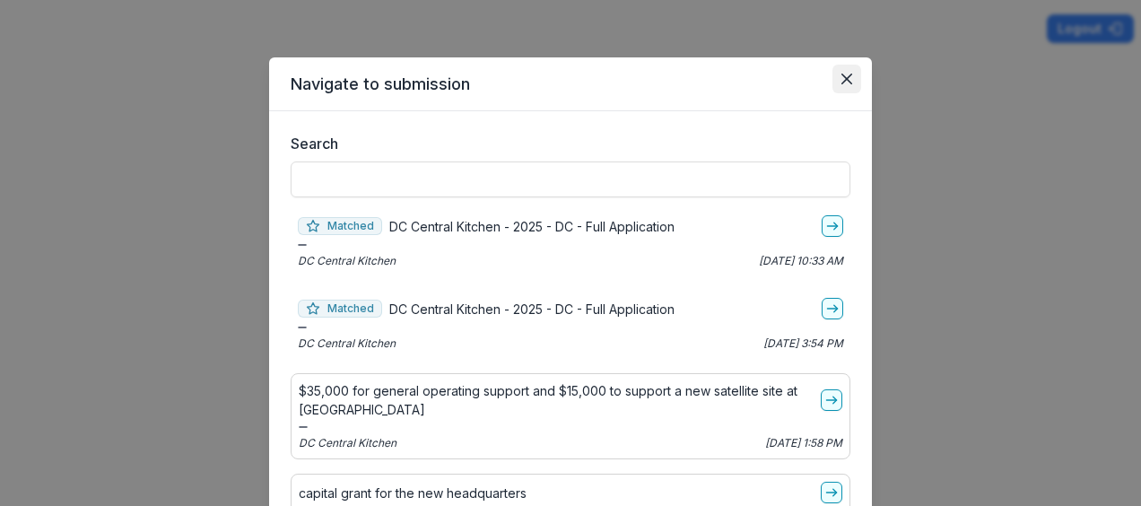
click at [854, 71] on button "Close" at bounding box center [846, 79] width 29 height 29
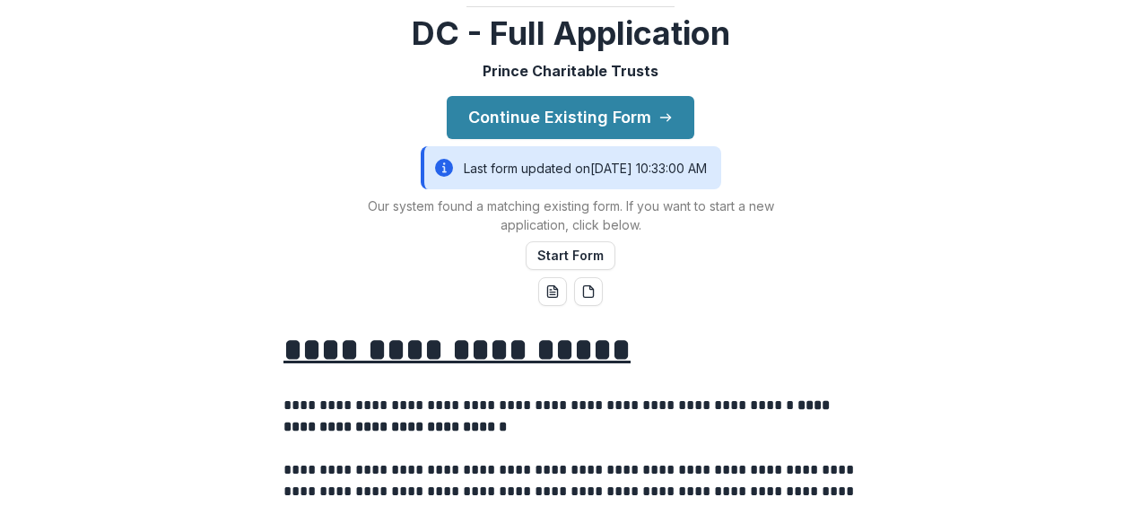
scroll to position [117, 0]
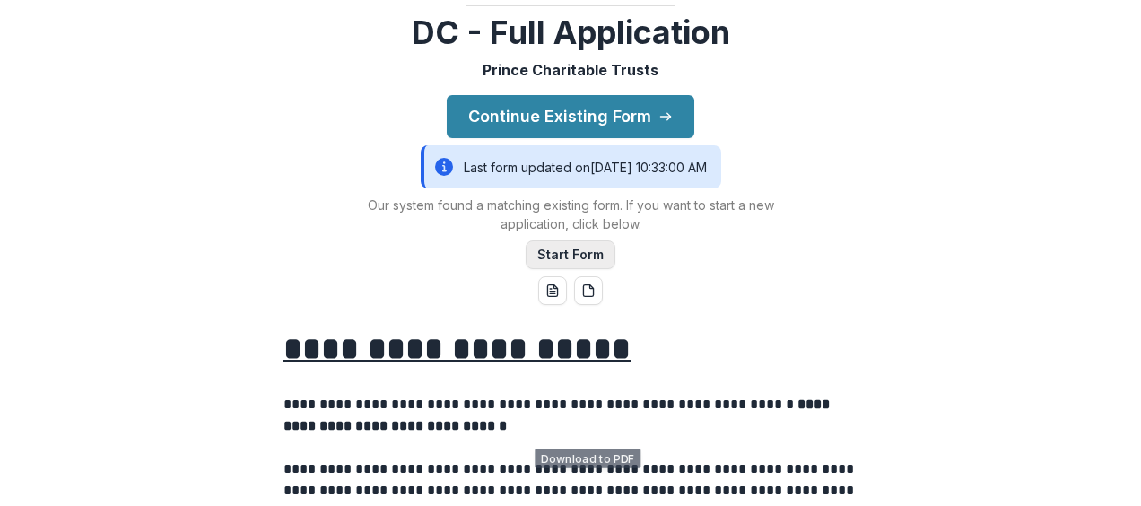
click at [577, 269] on button "Start Form" at bounding box center [570, 254] width 90 height 29
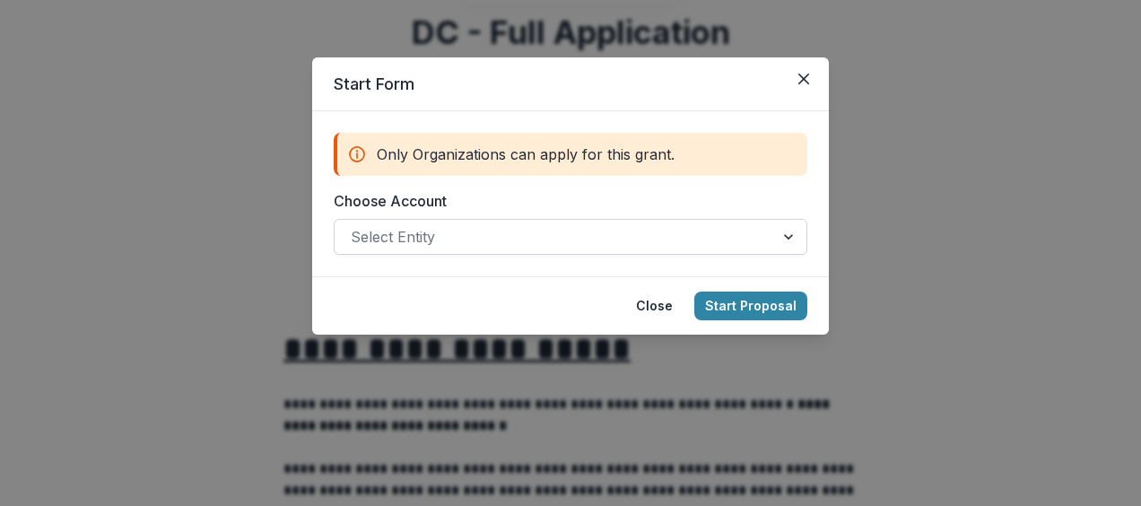
click at [585, 249] on div "Select Entity" at bounding box center [553, 236] width 439 height 29
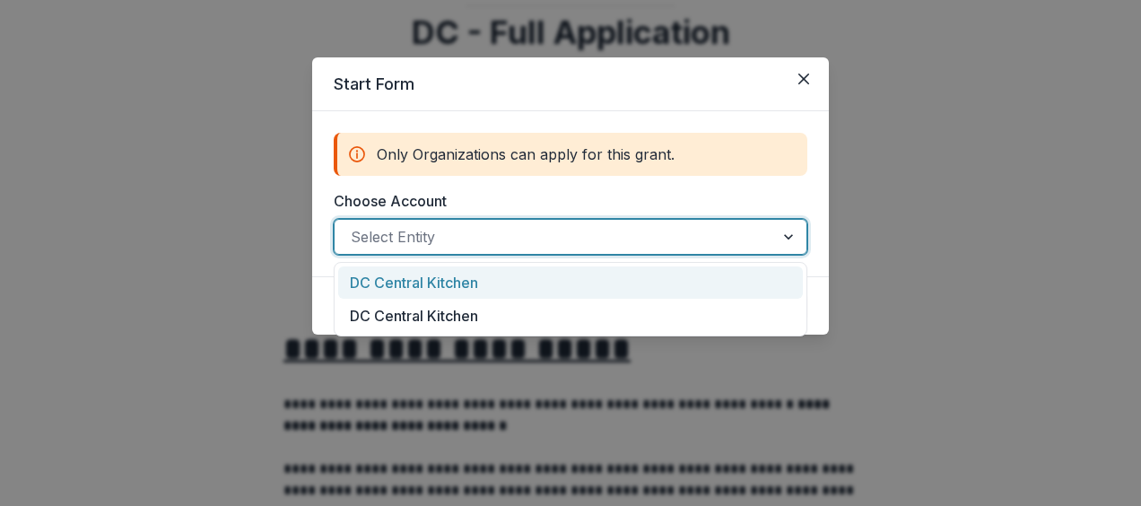
click at [570, 292] on div "DC Central Kitchen" at bounding box center [570, 282] width 465 height 33
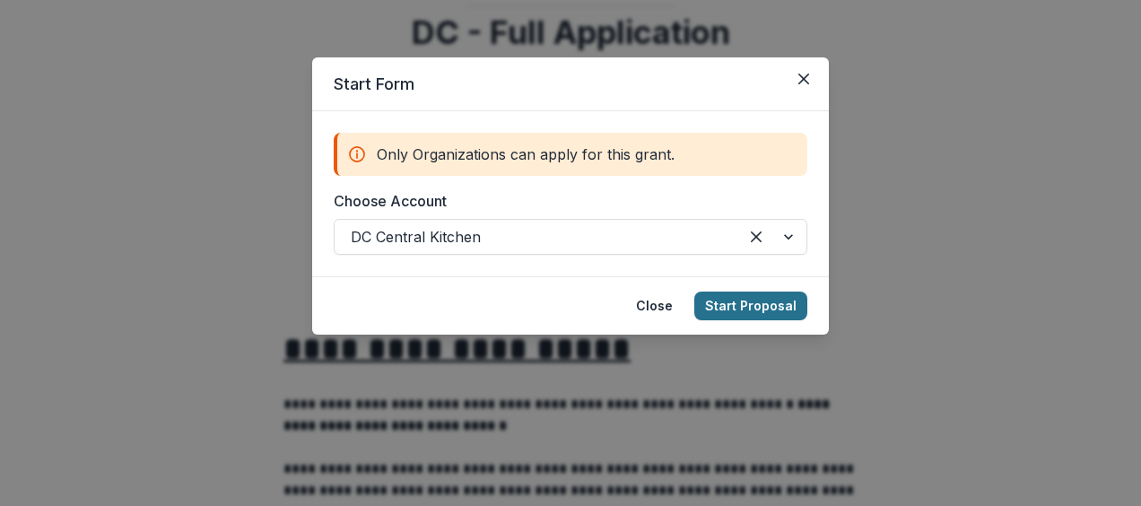
click at [778, 293] on button "Start Proposal" at bounding box center [750, 305] width 113 height 29
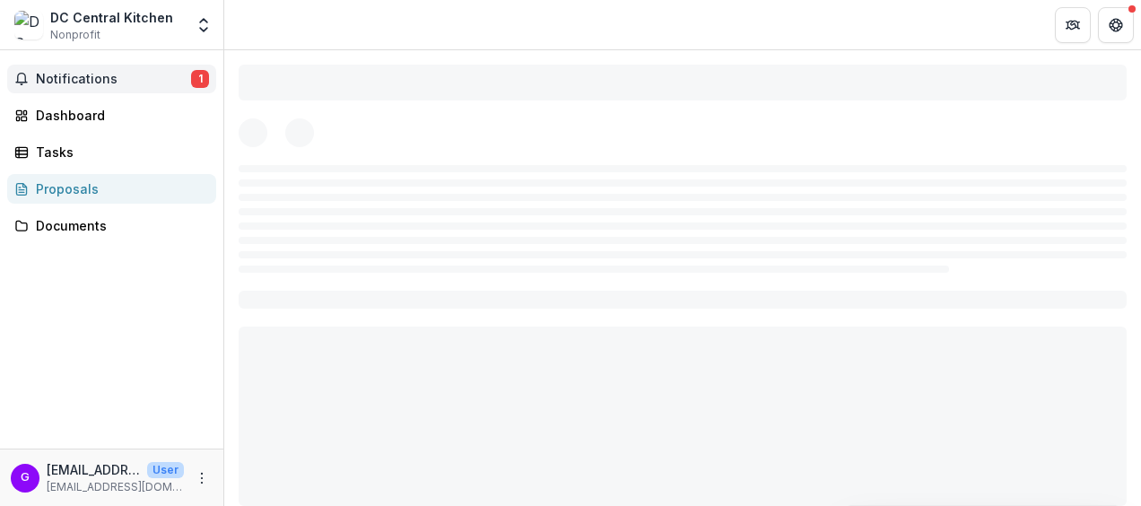
click at [131, 78] on span "Notifications" at bounding box center [113, 79] width 155 height 15
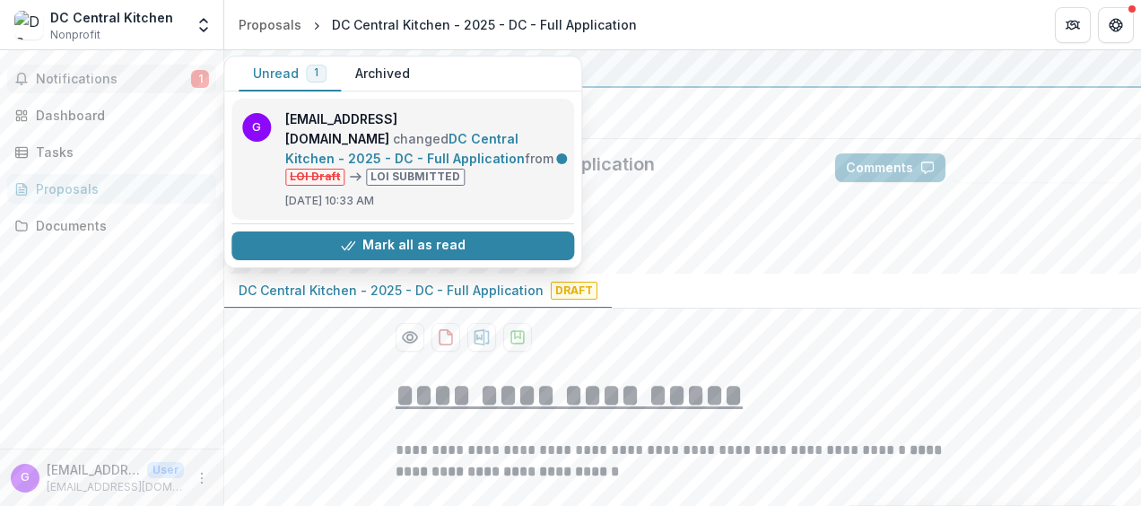
click at [325, 131] on link "DC Central Kitchen - 2025 - DC - Full Application" at bounding box center [404, 148] width 239 height 35
